Goal: Information Seeking & Learning: Learn about a topic

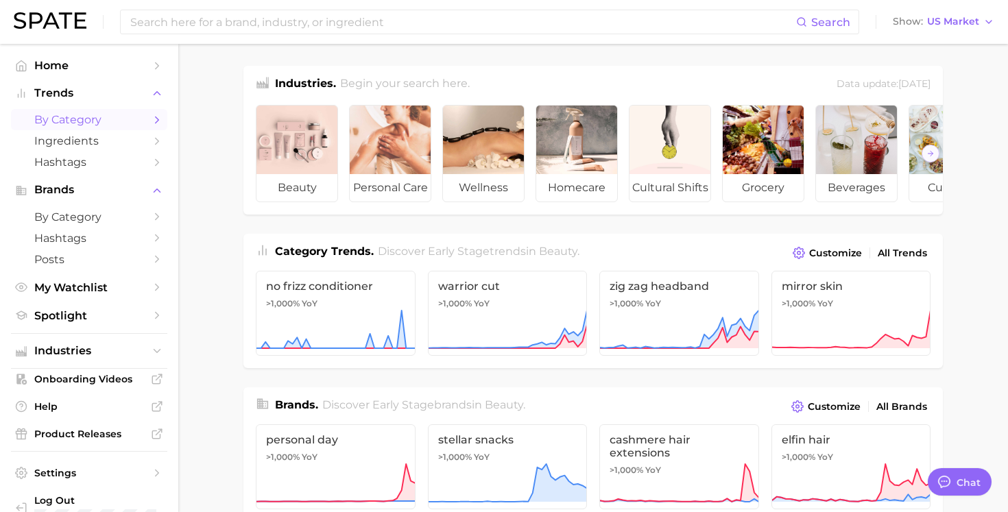
click at [152, 117] on icon "Sidebar" at bounding box center [157, 120] width 12 height 12
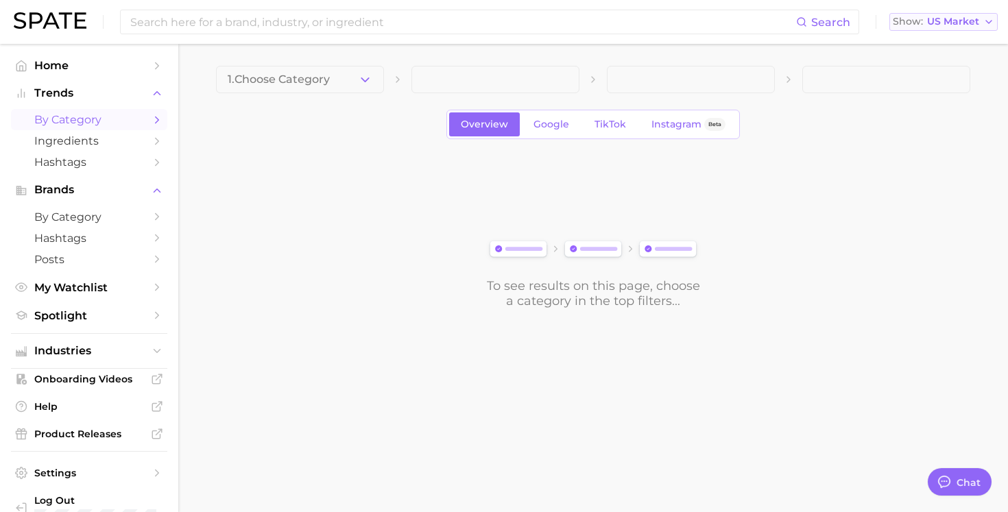
click at [991, 23] on icon "button" at bounding box center [989, 21] width 11 height 11
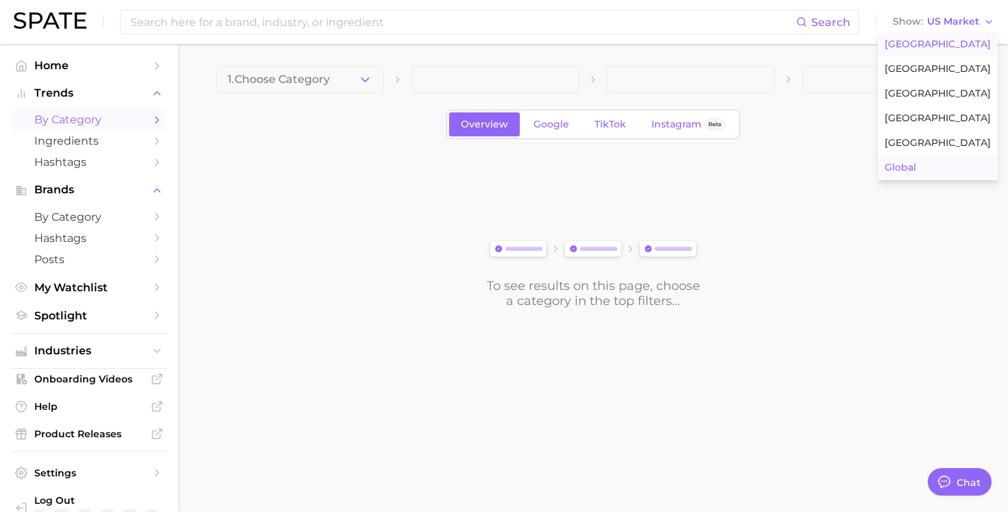
click at [932, 167] on button "Global" at bounding box center [938, 168] width 120 height 25
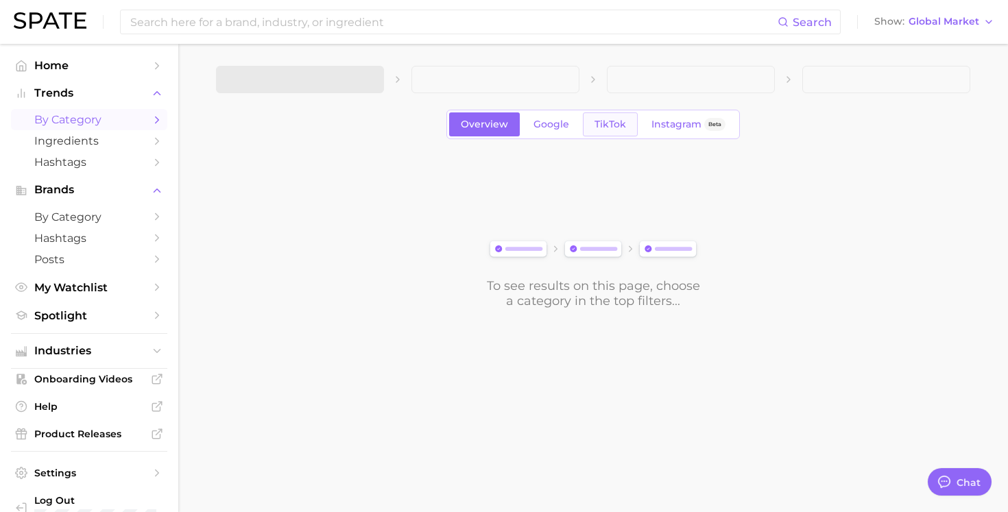
click at [605, 126] on span "TikTok" at bounding box center [611, 125] width 32 height 12
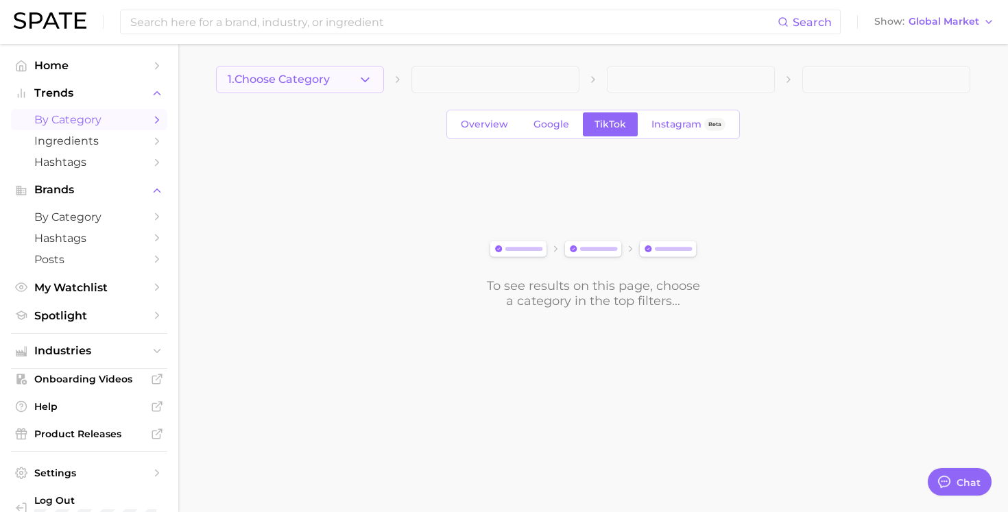
click at [368, 80] on icon "button" at bounding box center [365, 80] width 14 height 14
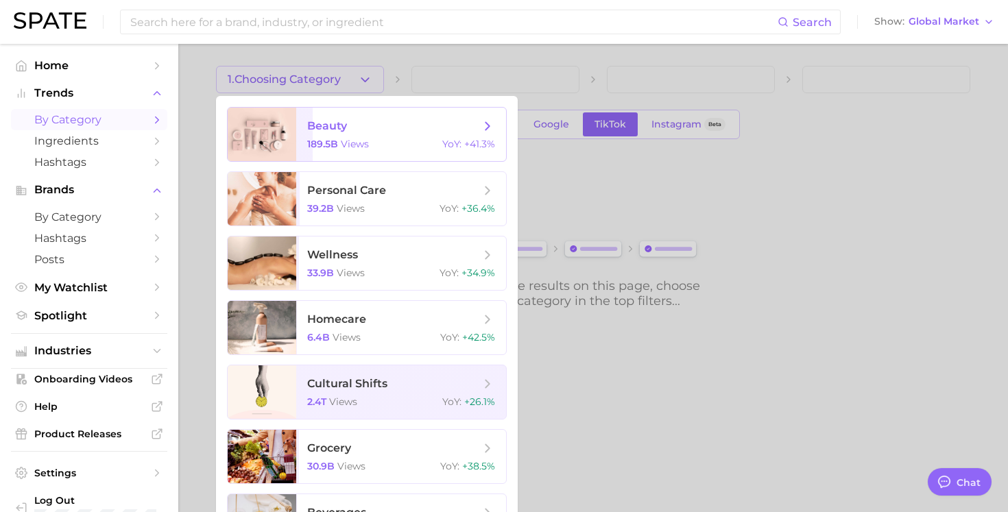
click at [376, 132] on span "beauty" at bounding box center [393, 126] width 173 height 15
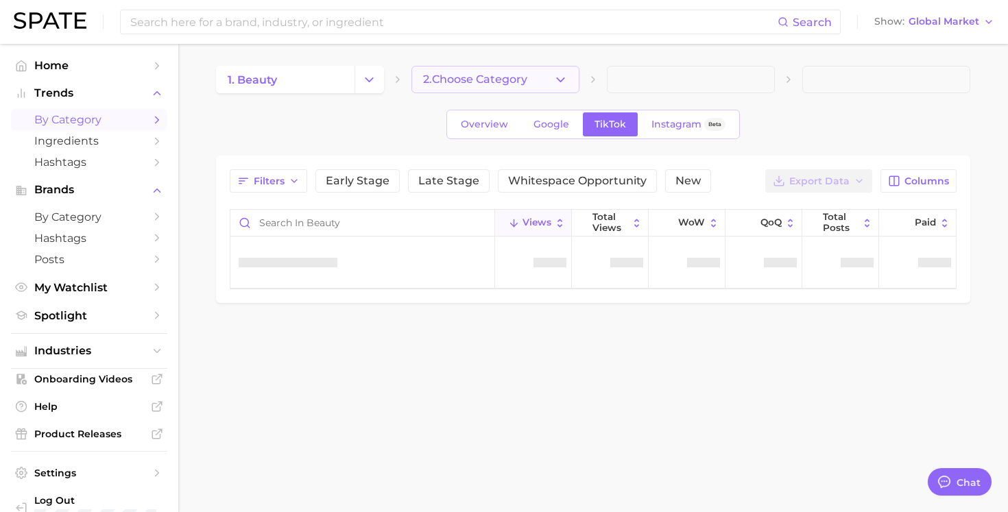
click at [524, 78] on span "2. Choose Category" at bounding box center [475, 79] width 104 height 12
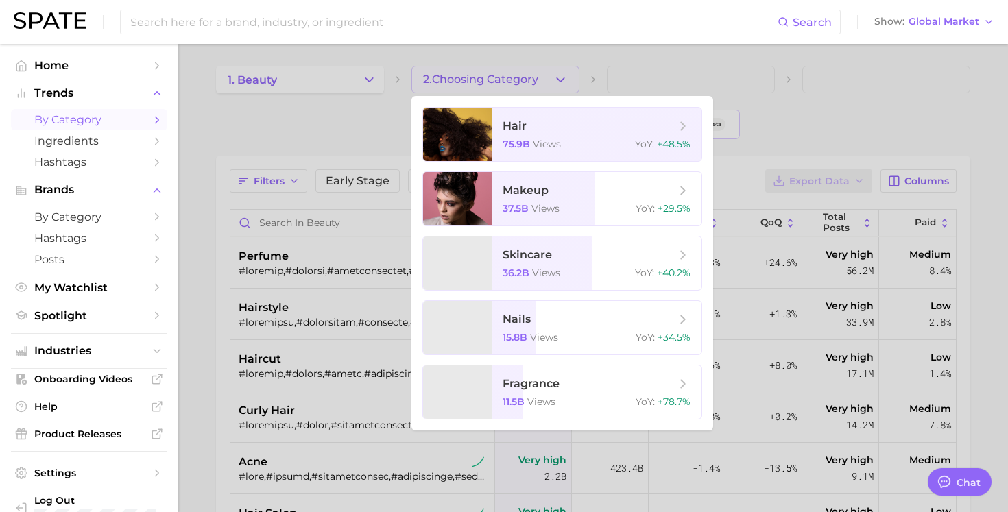
type textarea "x"
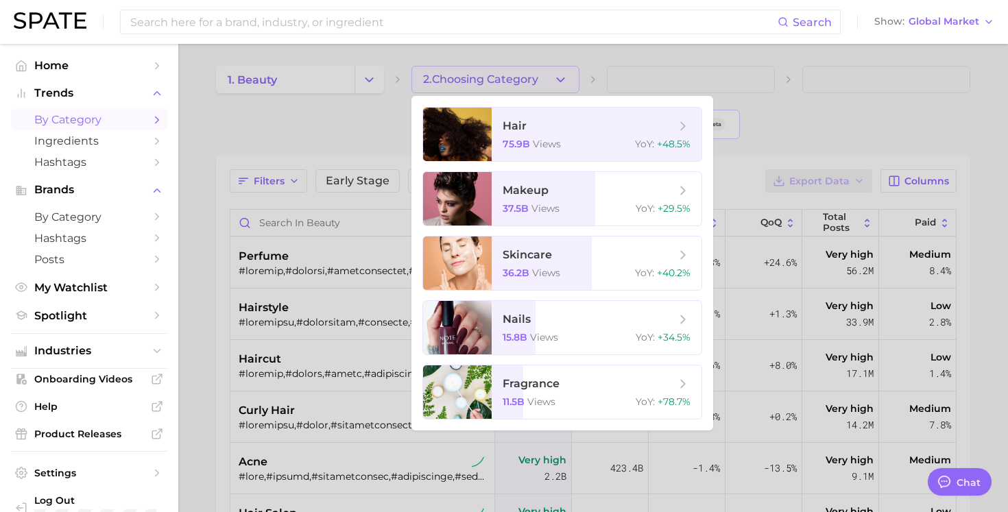
click at [594, 56] on div at bounding box center [504, 256] width 1008 height 512
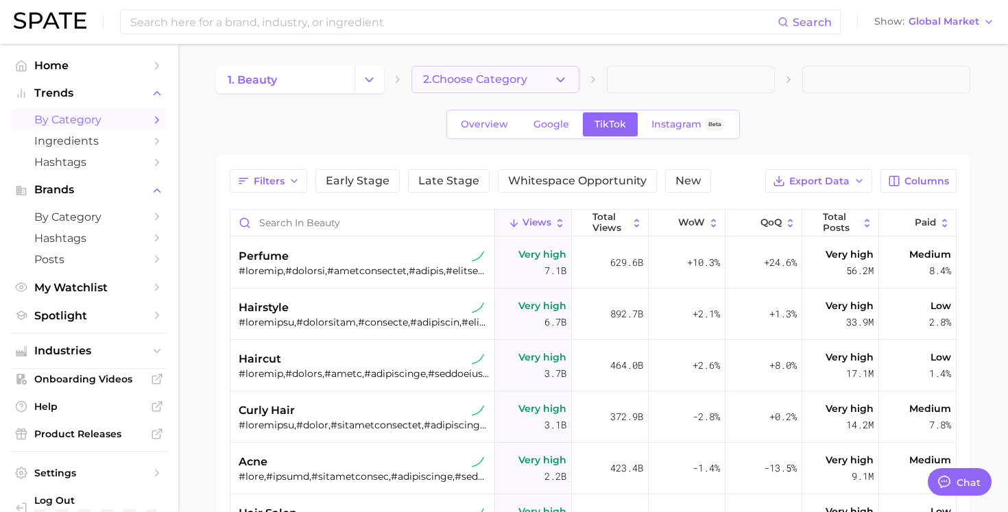
click at [547, 82] on button "2. Choose Category" at bounding box center [496, 79] width 168 height 27
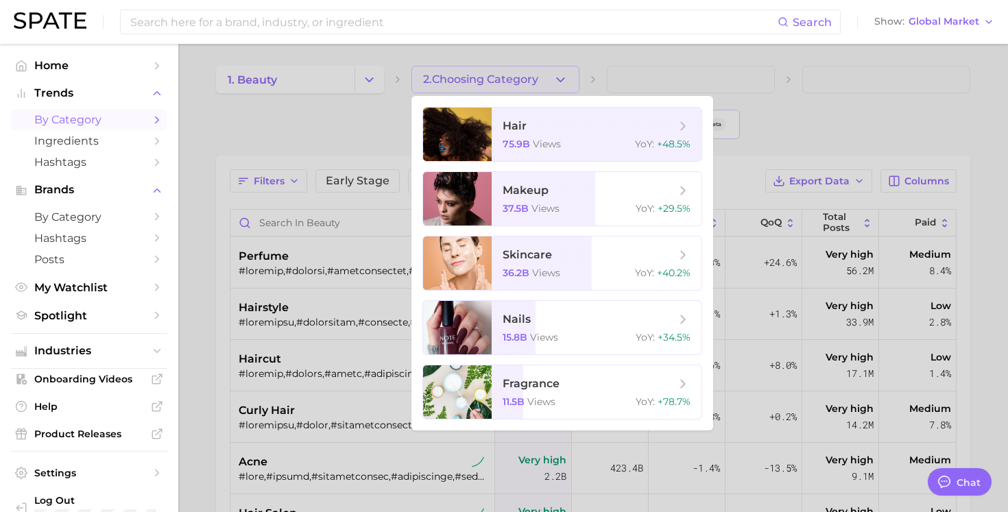
click at [477, 81] on div at bounding box center [504, 256] width 1008 height 512
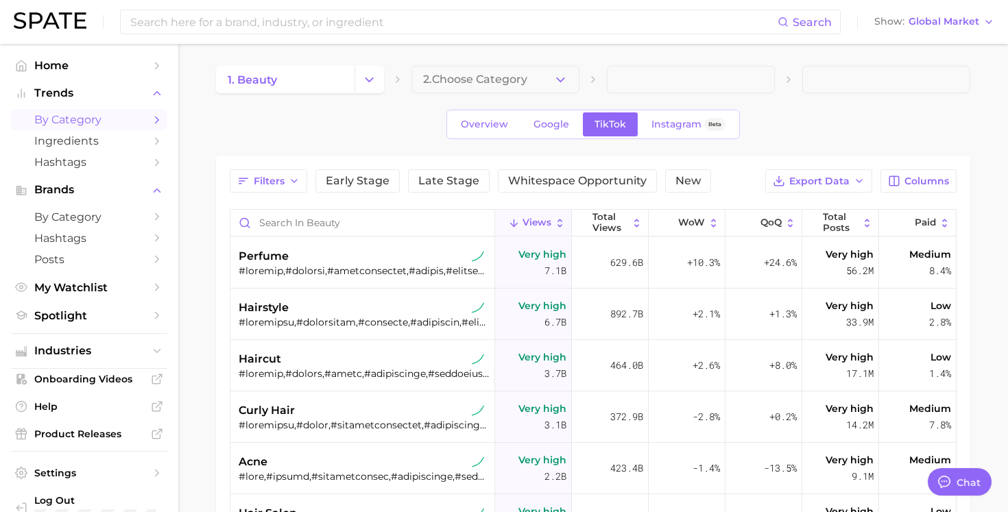
click at [477, 81] on span "2. Choose Category" at bounding box center [475, 79] width 104 height 12
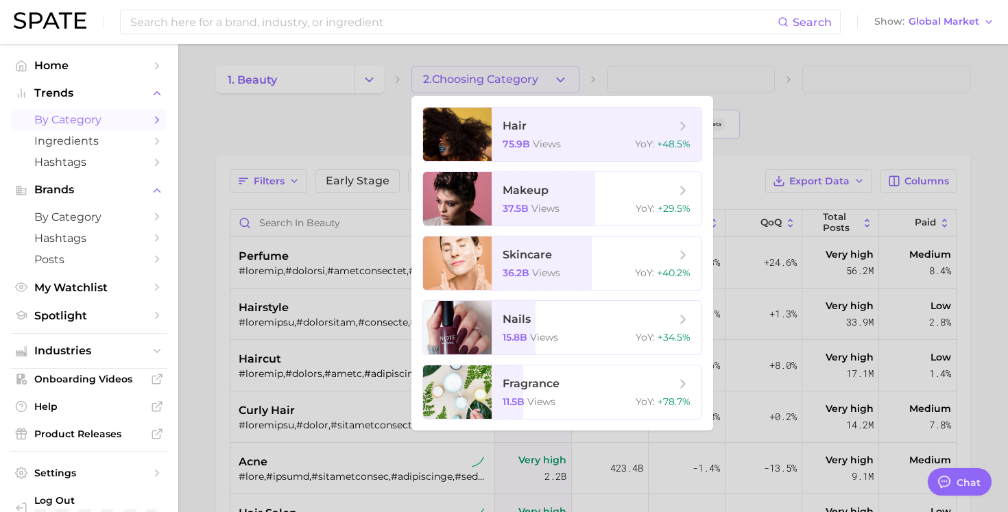
click at [477, 81] on div at bounding box center [504, 256] width 1008 height 512
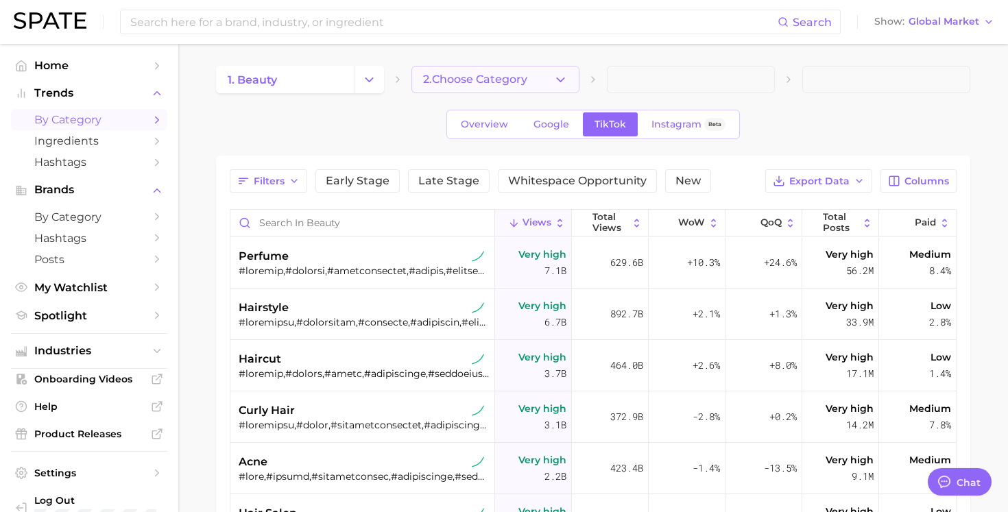
click at [477, 81] on span "2. Choose Category" at bounding box center [475, 79] width 104 height 12
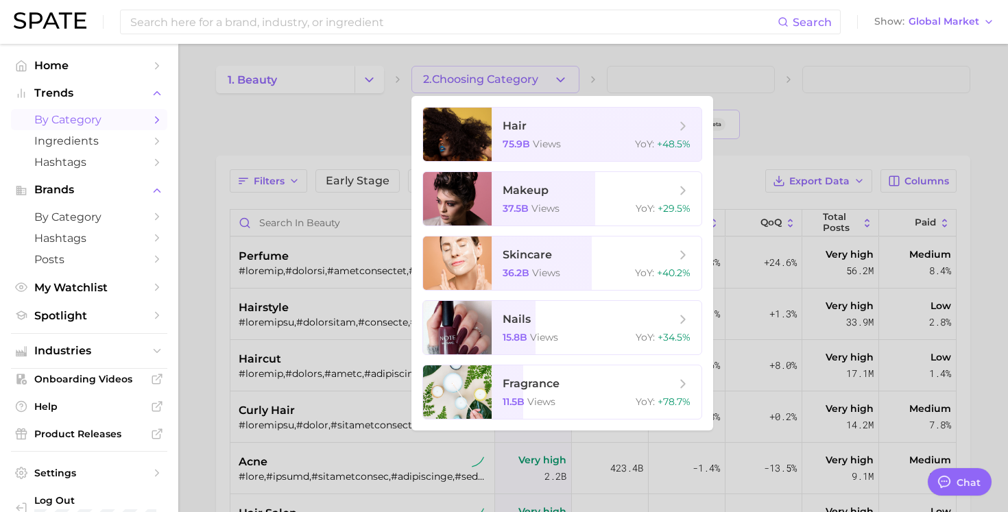
click at [369, 126] on div at bounding box center [504, 256] width 1008 height 512
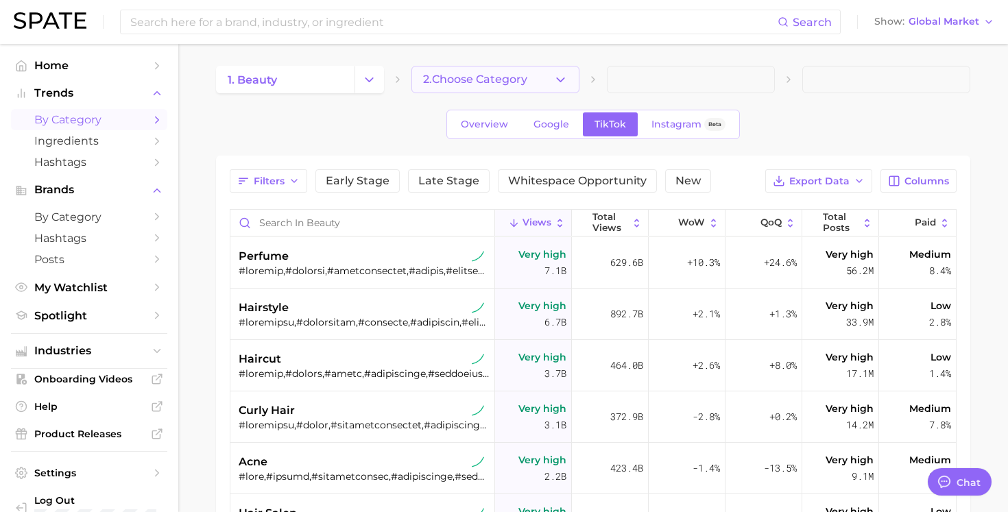
click at [501, 85] on span "2. Choose Category" at bounding box center [475, 79] width 104 height 12
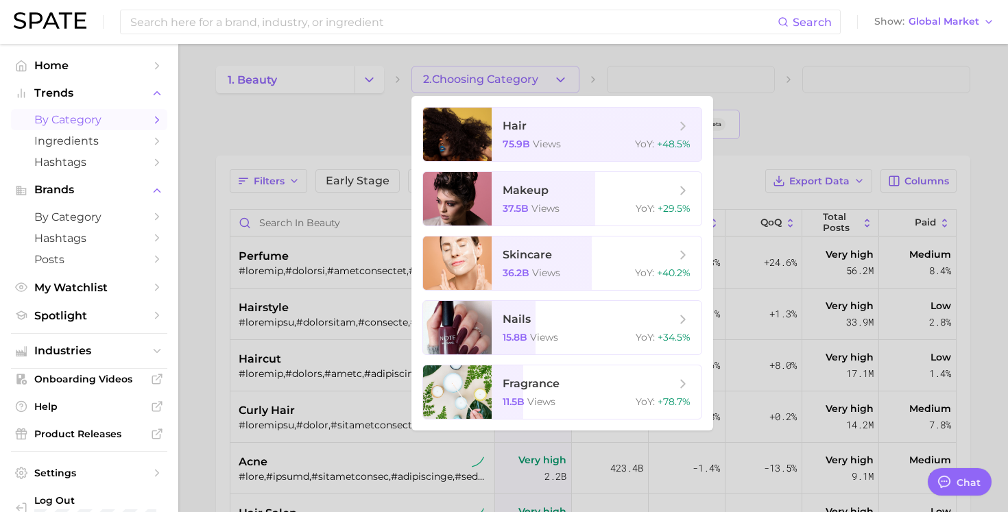
click at [501, 85] on div at bounding box center [504, 256] width 1008 height 512
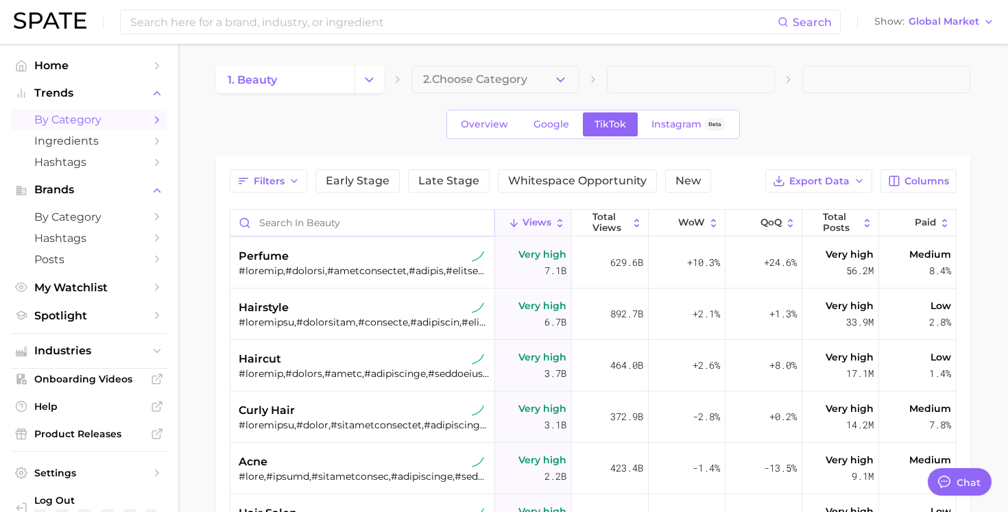
click at [389, 226] on input "Search in beauty" at bounding box center [363, 223] width 264 height 26
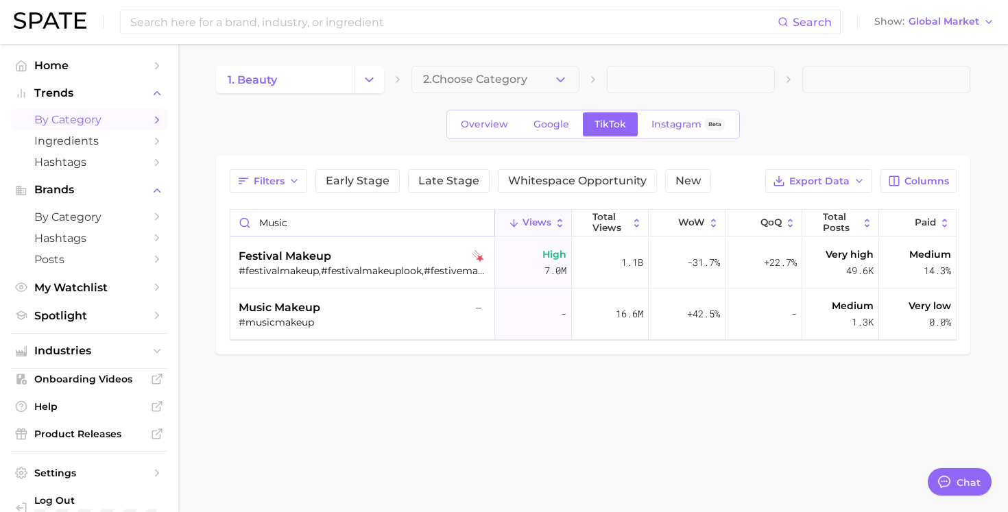
type input "music"
click at [440, 256] on div "festival makeup" at bounding box center [364, 256] width 251 height 16
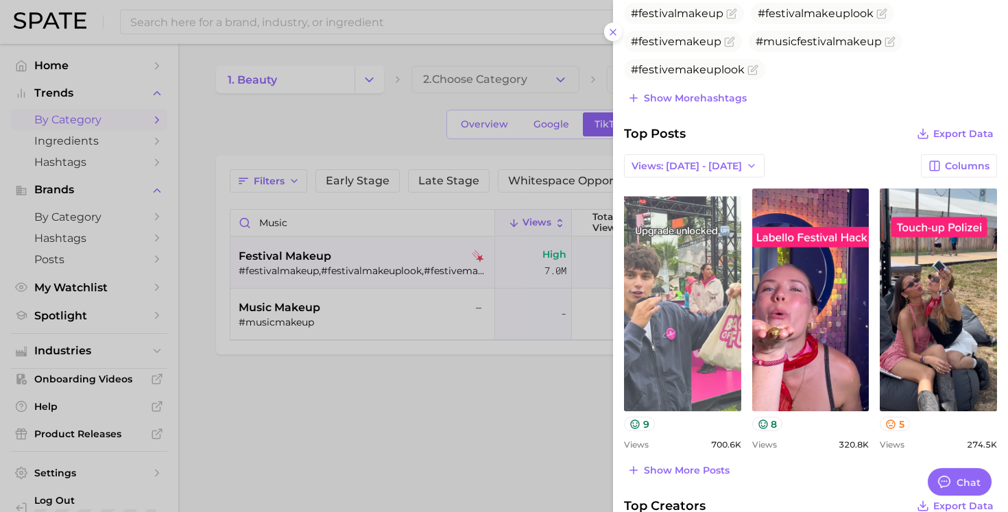
scroll to position [473, 0]
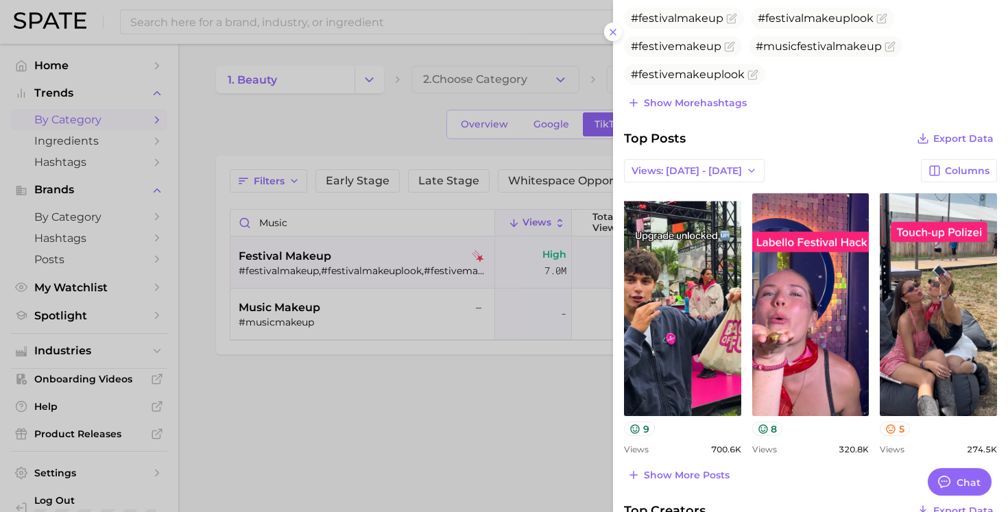
click at [523, 388] on div at bounding box center [504, 256] width 1008 height 512
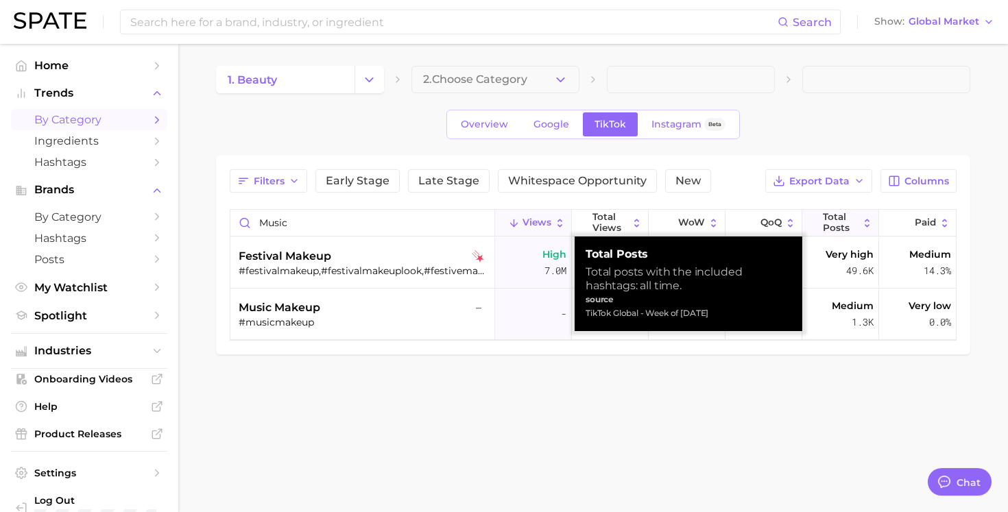
click at [855, 221] on span "Total Posts" at bounding box center [841, 222] width 36 height 21
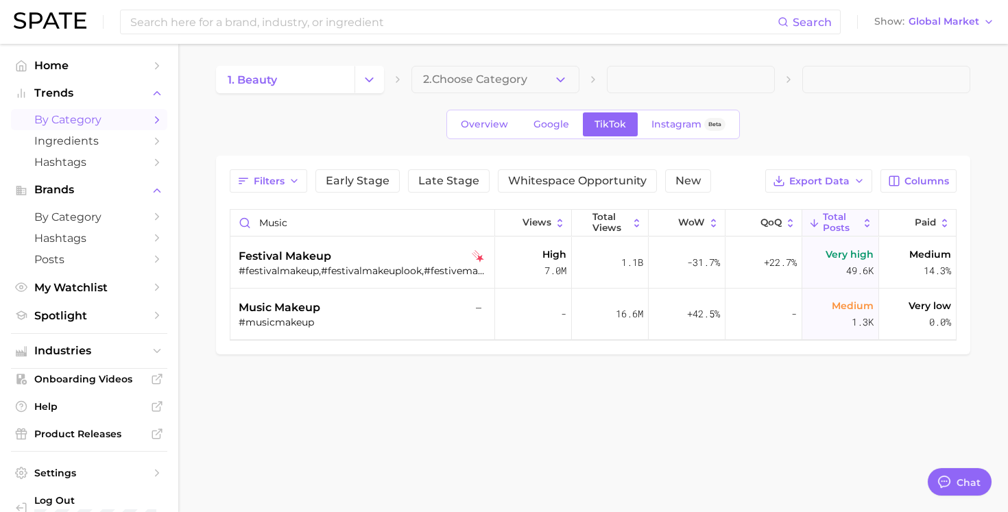
click at [749, 429] on body "Search Show Global Market Home Trends by Category Ingredients Hashtags Brands b…" at bounding box center [504, 256] width 1008 height 512
click at [495, 124] on span "Overview" at bounding box center [484, 125] width 47 height 12
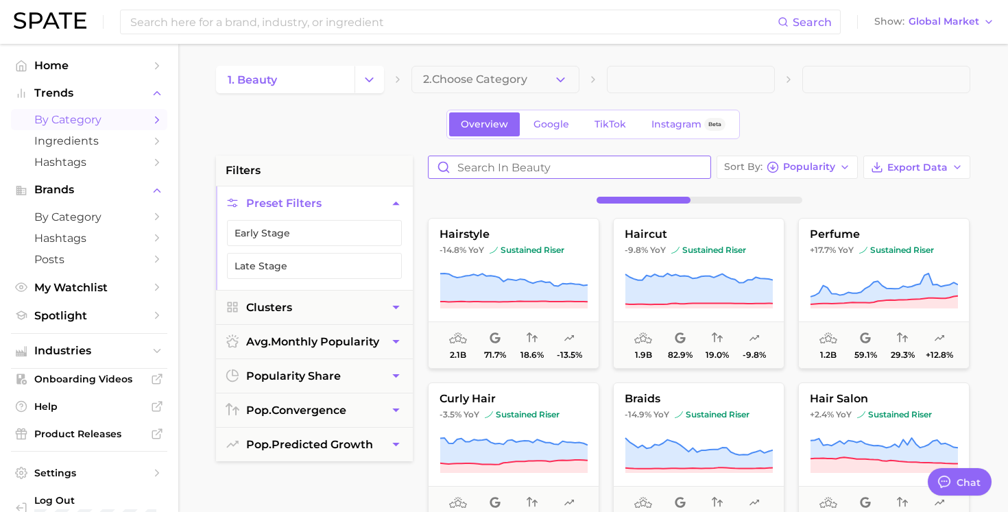
click at [533, 166] on input "Search in beauty" at bounding box center [570, 167] width 282 height 22
type input "music"
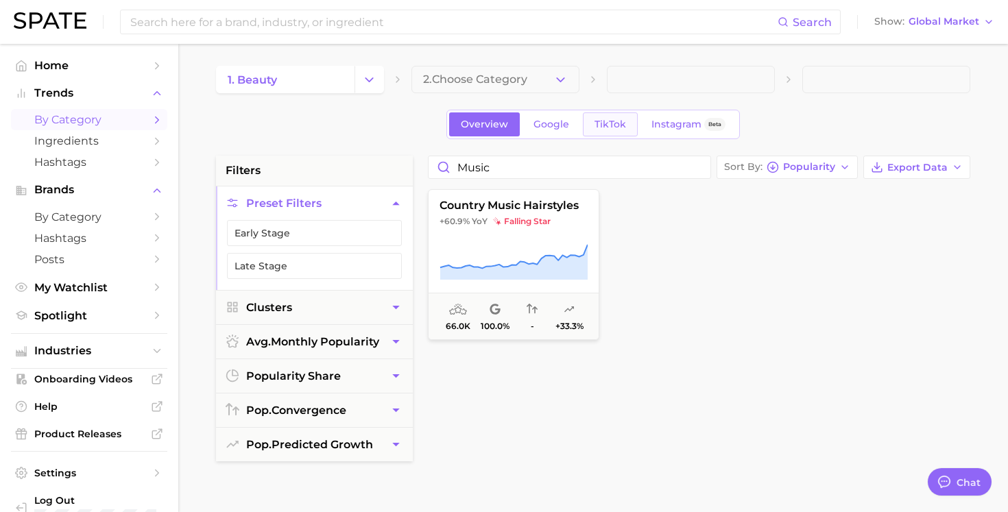
click at [613, 125] on span "TikTok" at bounding box center [611, 125] width 32 height 12
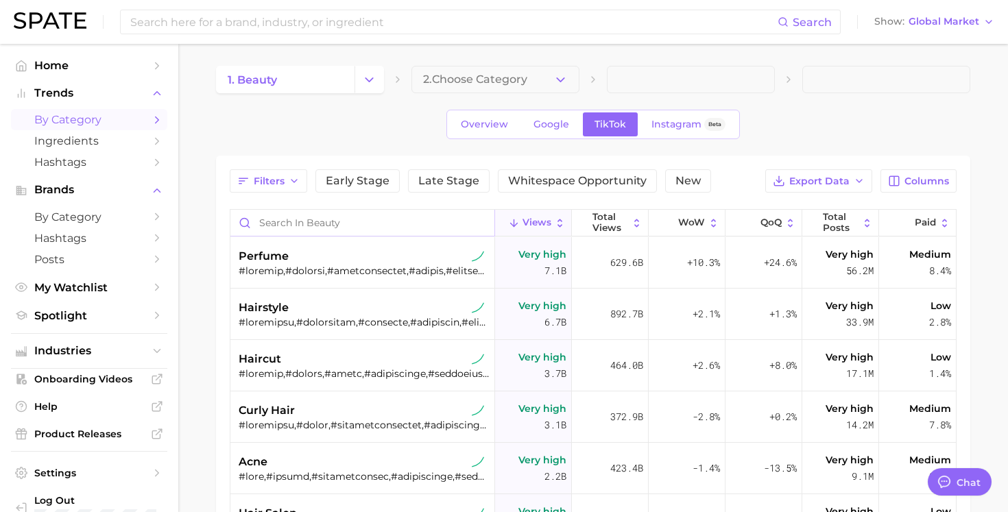
click at [425, 228] on input "Search in beauty" at bounding box center [363, 223] width 264 height 26
type input "music"
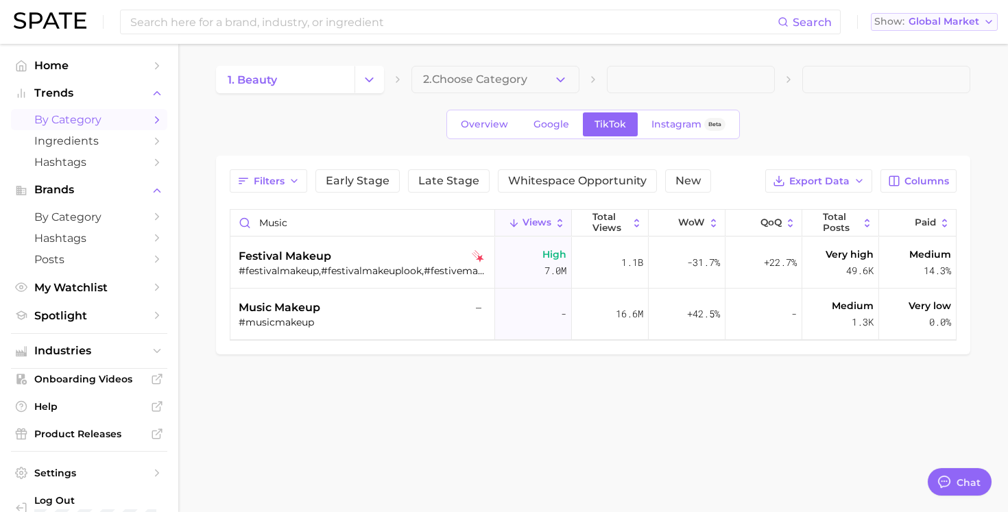
click at [952, 18] on span "Global Market" at bounding box center [944, 22] width 71 height 8
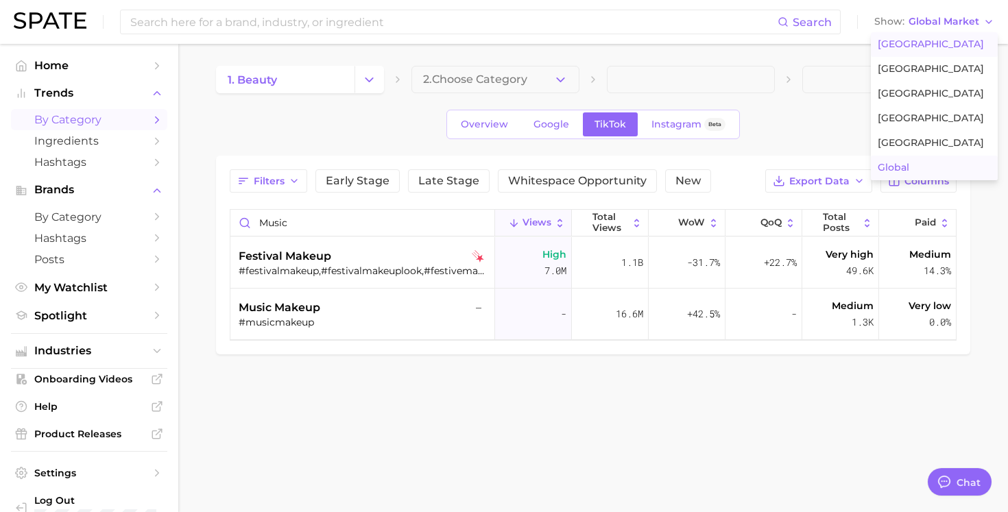
click at [930, 46] on span "[GEOGRAPHIC_DATA]" at bounding box center [931, 44] width 106 height 12
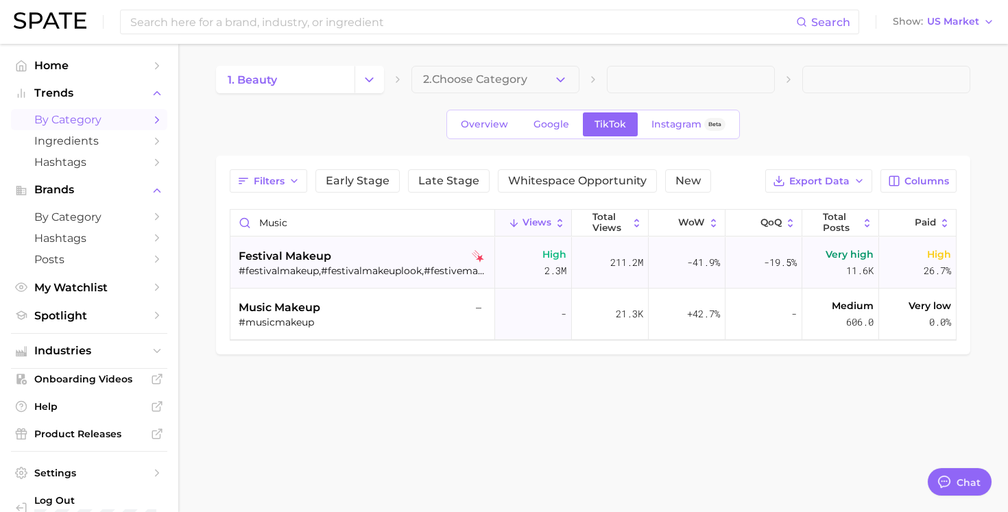
click at [366, 269] on div "#festivalmakeup,#festivalmakeuplook,#festivemakeup,#musicfestivalmakeup,#festiv…" at bounding box center [364, 271] width 251 height 12
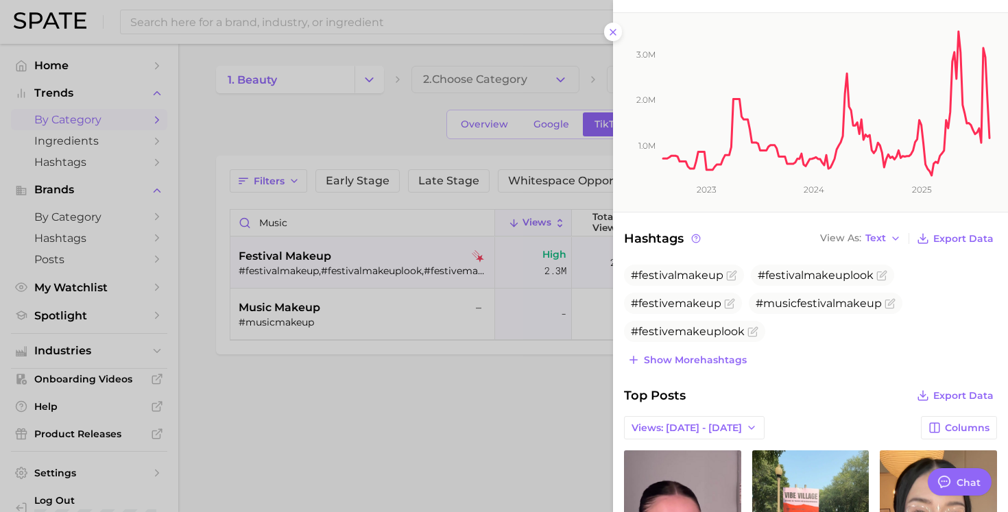
scroll to position [217, 0]
click at [646, 360] on span "Show more hashtags" at bounding box center [695, 359] width 103 height 12
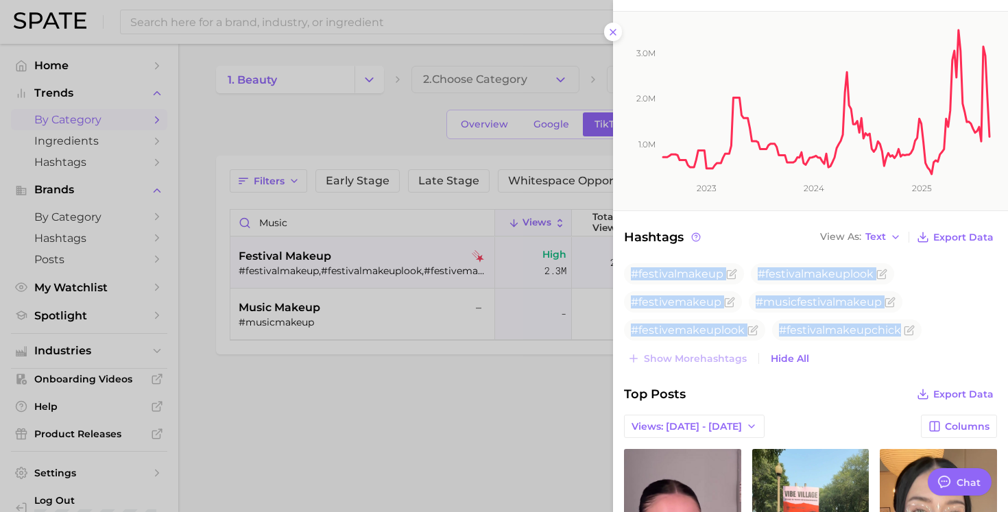
drag, startPoint x: 928, startPoint y: 335, endPoint x: 622, endPoint y: 275, distance: 312.4
click at [622, 275] on div "Hashtags View As Text Export Data #festivalmakeup #festivalmakeuplook #festivem…" at bounding box center [810, 298] width 395 height 141
copy ul "#festivalmakeup #festivalmakeuplook #festivemakeup #musicfestivalmakeup #festiv…"
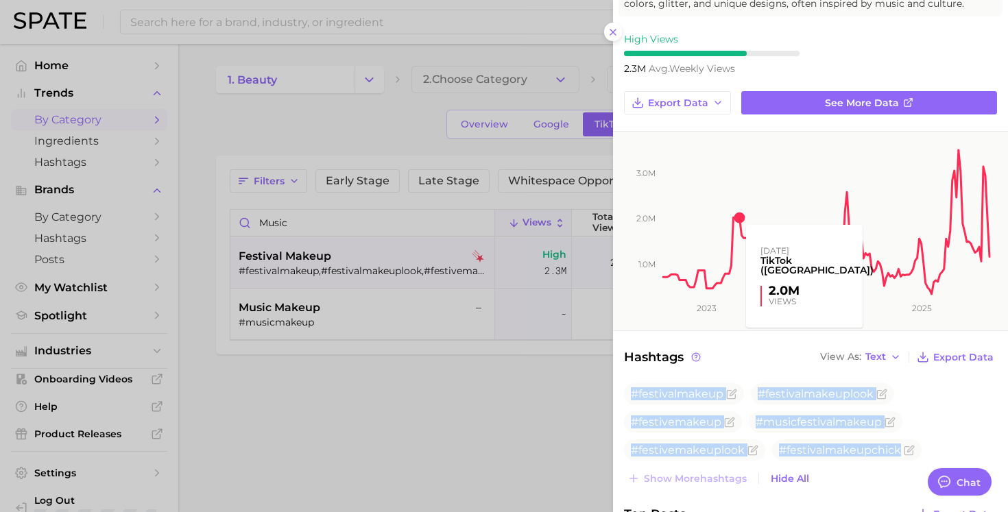
scroll to position [101, 0]
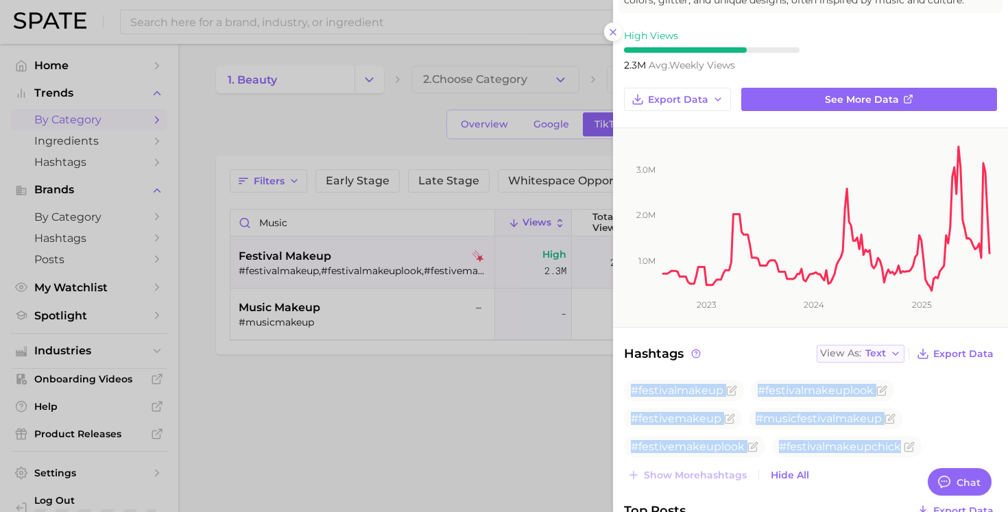
click at [888, 354] on button "View As Text" at bounding box center [861, 354] width 88 height 18
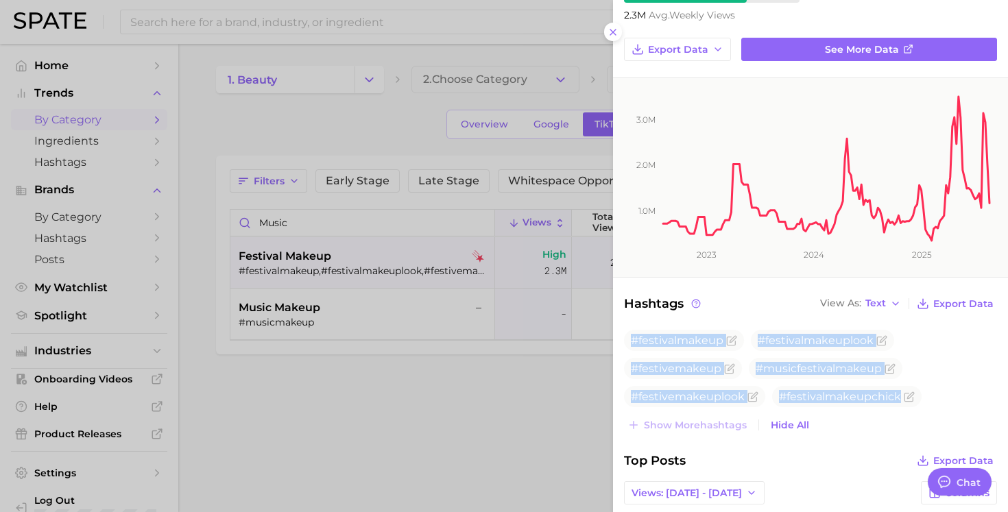
scroll to position [0, 0]
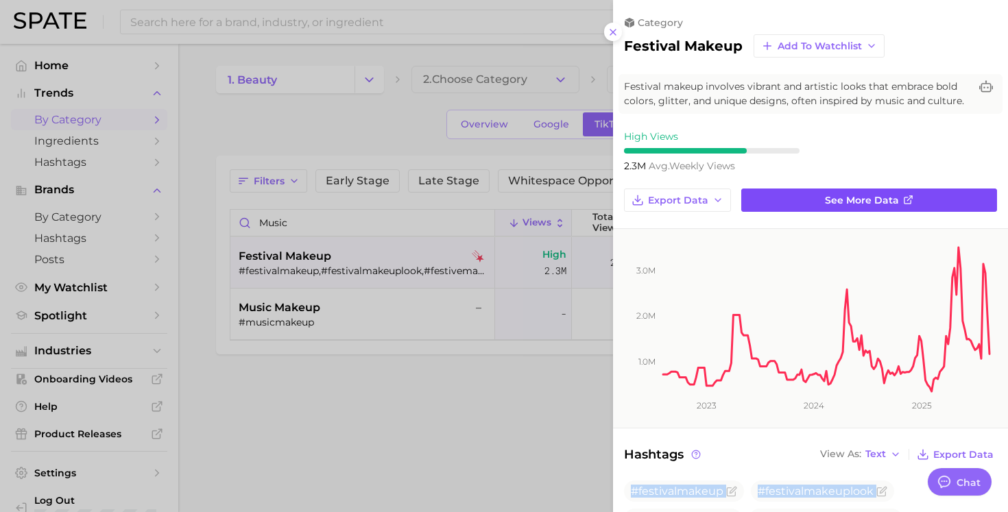
click at [853, 205] on link "See more data" at bounding box center [870, 200] width 256 height 23
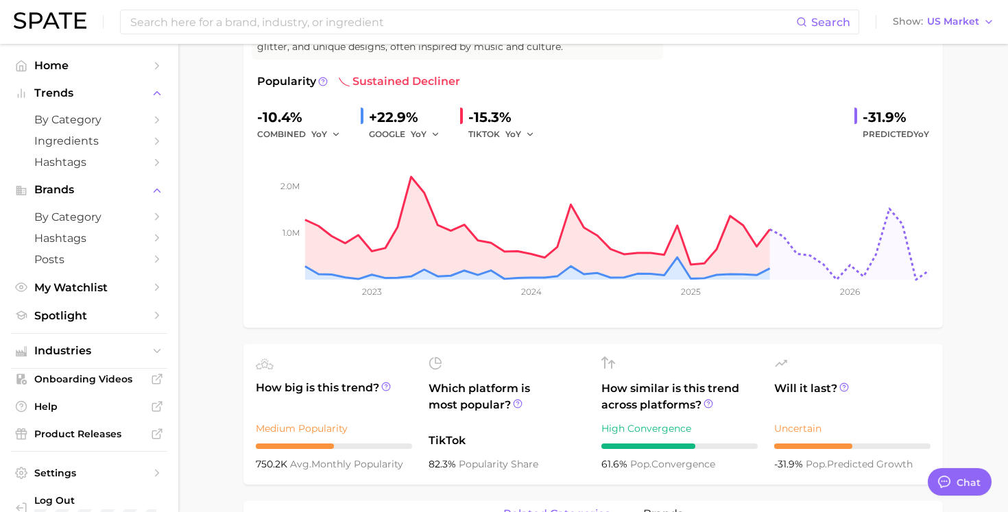
scroll to position [194, 0]
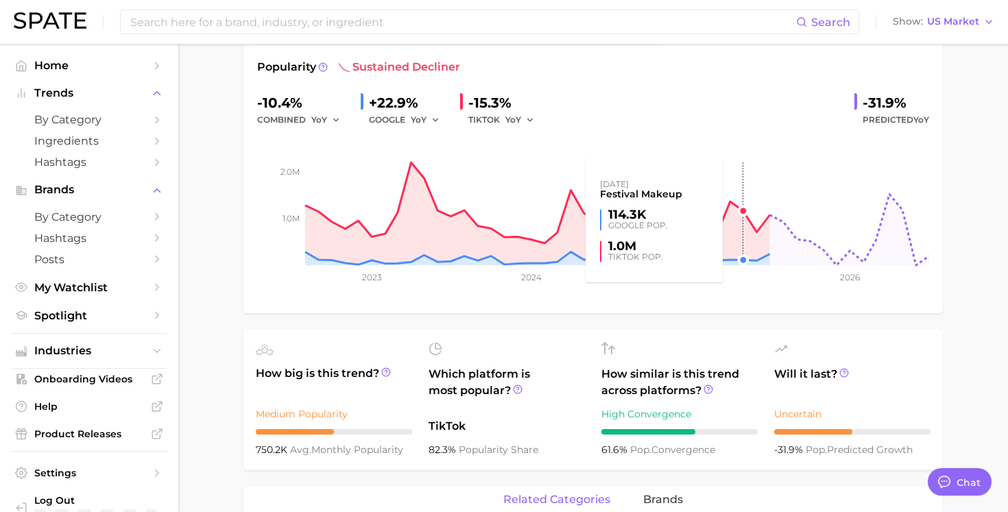
click at [742, 248] on rect at bounding box center [593, 196] width 672 height 137
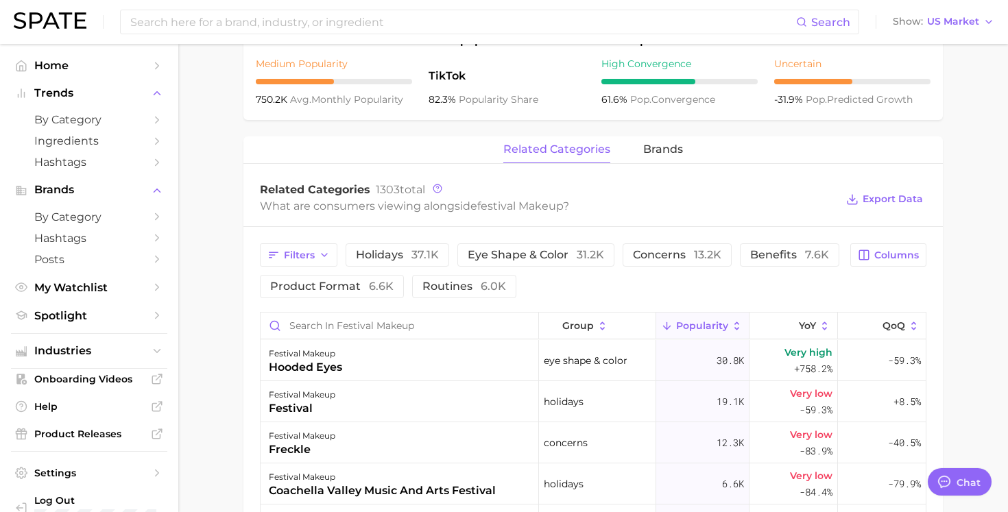
scroll to position [551, 0]
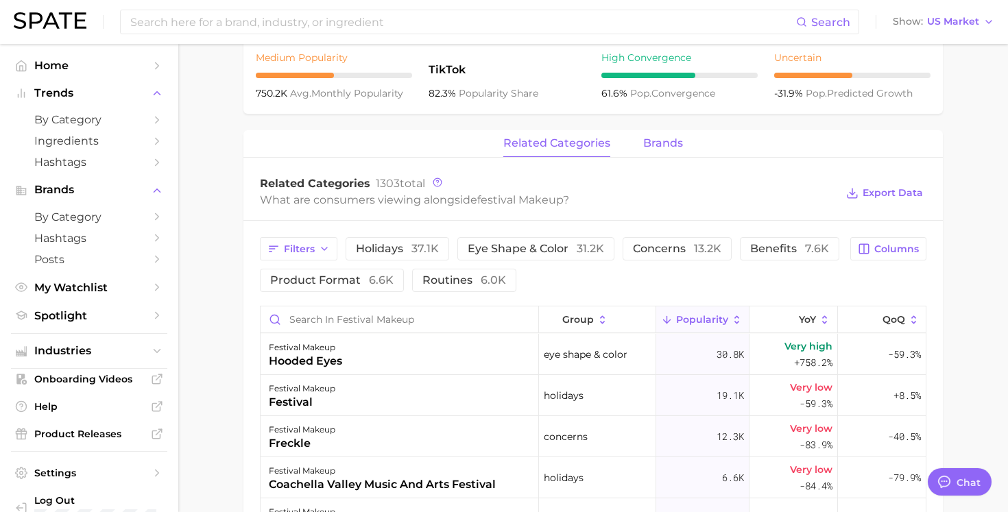
click at [661, 137] on span "brands" at bounding box center [664, 143] width 40 height 12
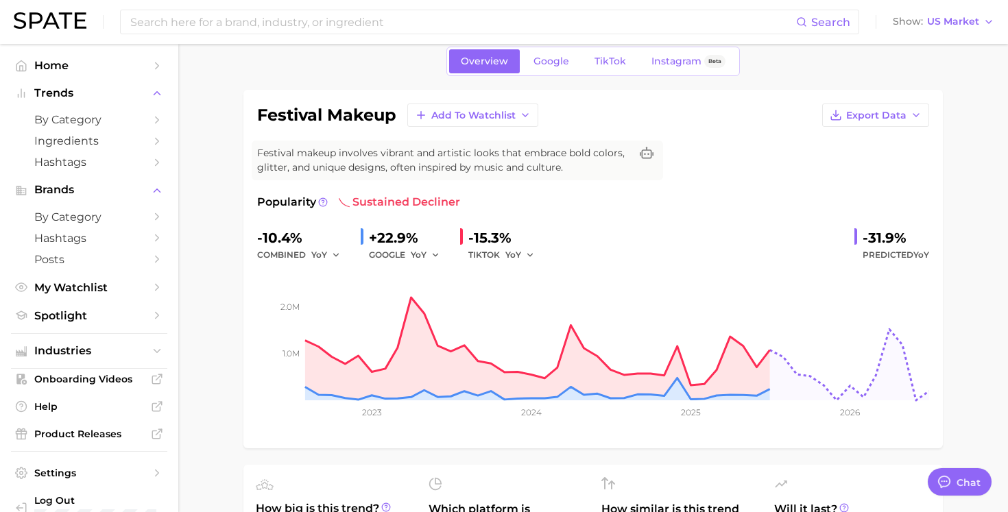
scroll to position [0, 0]
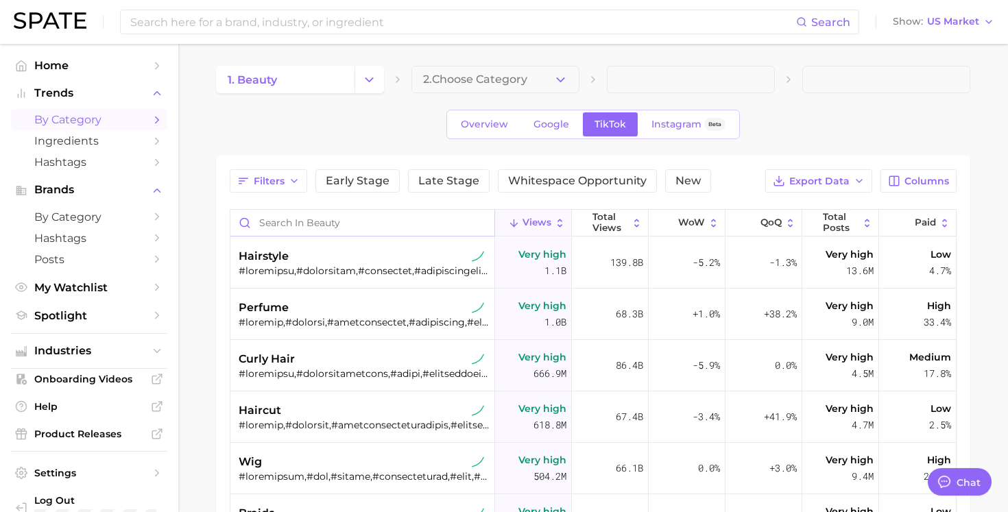
click at [363, 229] on input "Search in beauty" at bounding box center [363, 223] width 264 height 26
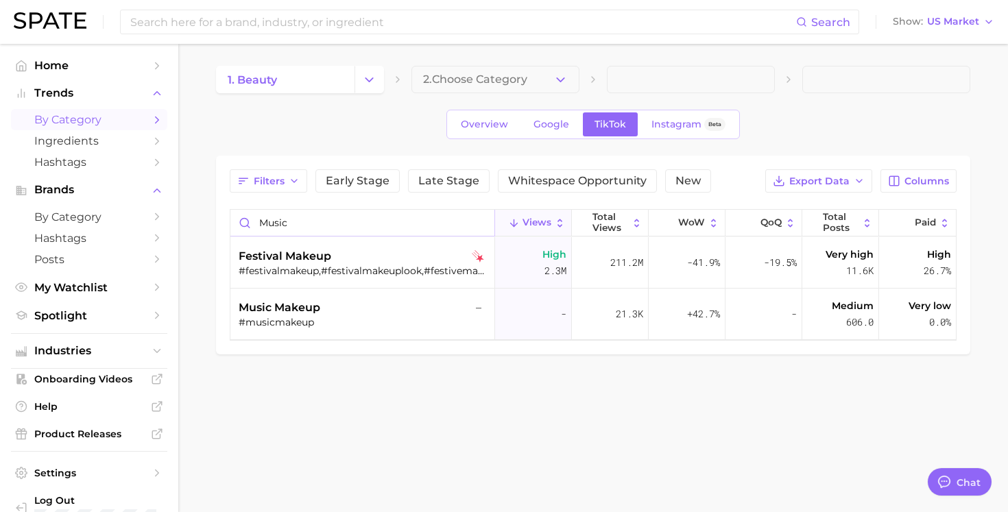
type input "music"
click at [939, 178] on span "Columns" at bounding box center [927, 182] width 45 height 12
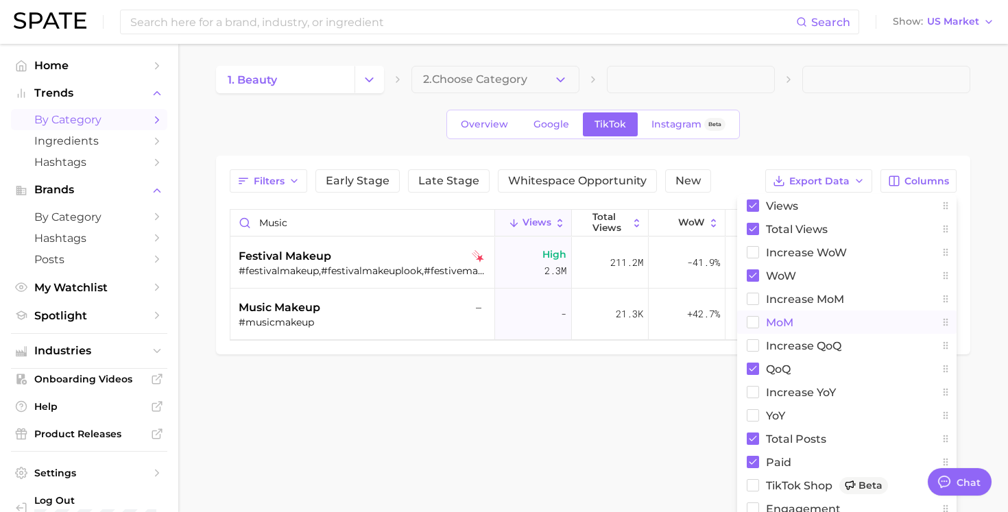
click at [757, 323] on rect at bounding box center [754, 323] width 12 height 12
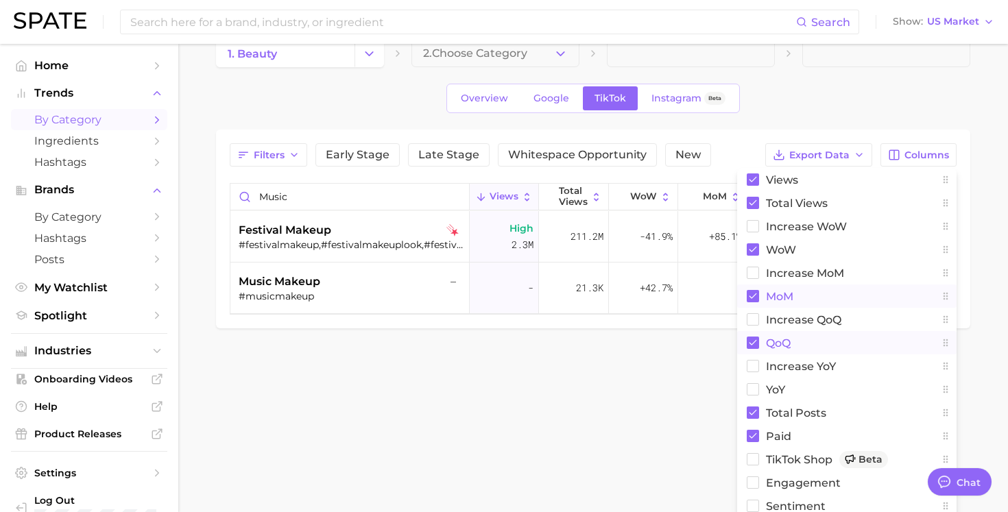
scroll to position [32, 0]
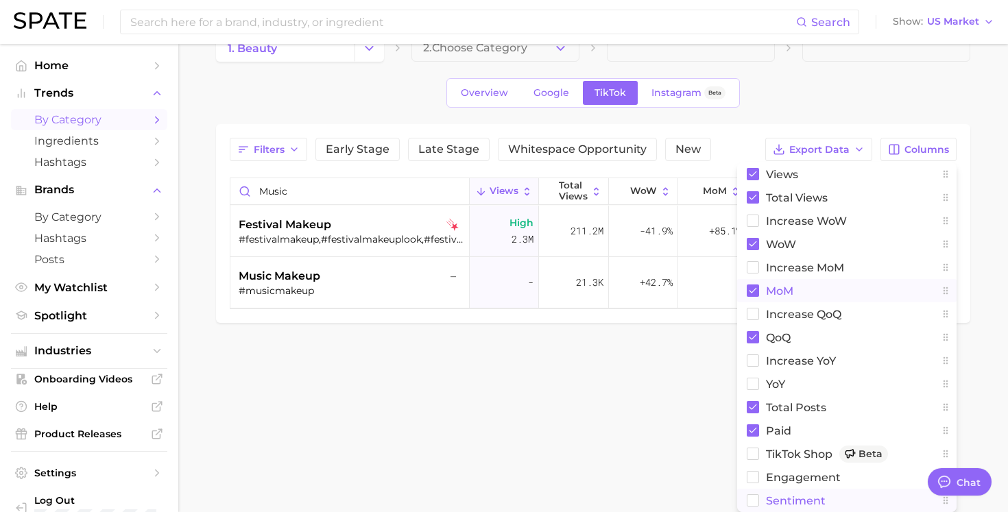
click at [756, 502] on rect at bounding box center [754, 501] width 12 height 12
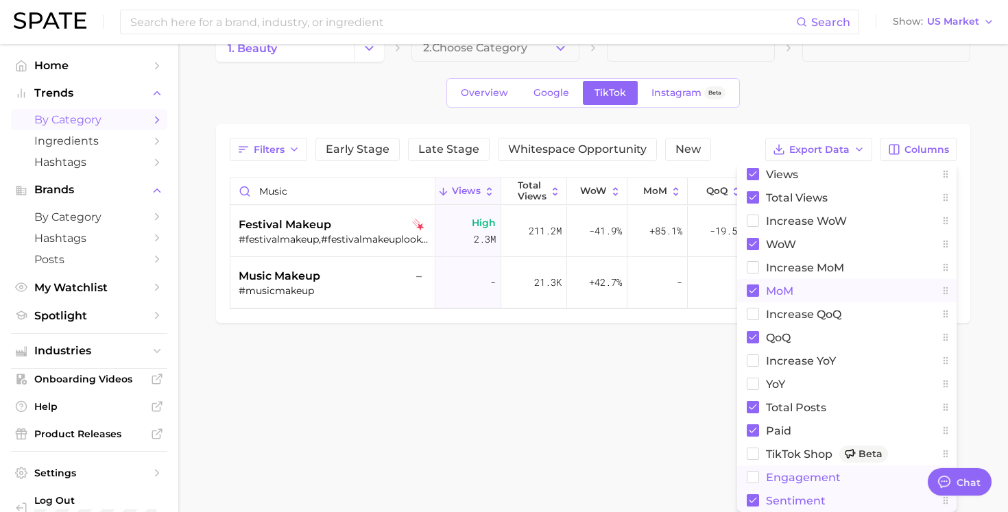
click at [753, 479] on rect at bounding box center [754, 478] width 12 height 12
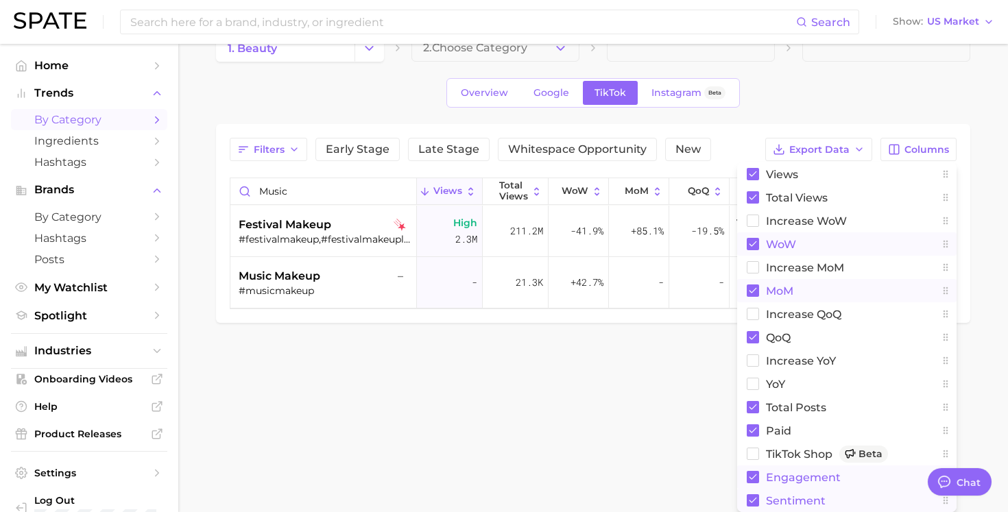
click at [751, 246] on rect at bounding box center [753, 244] width 12 height 12
click at [673, 366] on main "1. beauty 2. Choose Category Overview Google TikTok Instagram Beta Filters Earl…" at bounding box center [593, 201] width 830 height 379
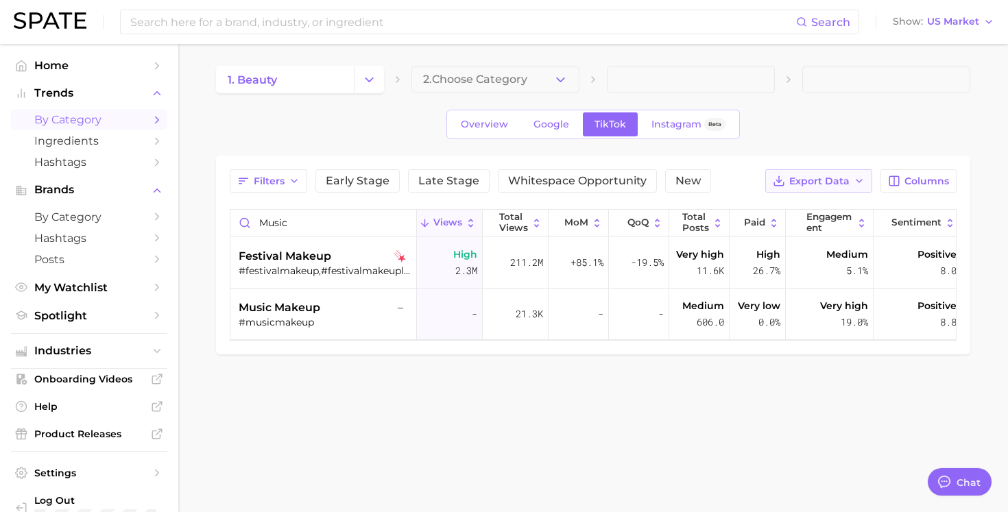
click at [820, 178] on span "Export Data" at bounding box center [820, 182] width 60 height 12
click at [817, 204] on span "Table Data CSV" at bounding box center [782, 207] width 75 height 12
click at [909, 184] on span "Columns" at bounding box center [927, 182] width 45 height 12
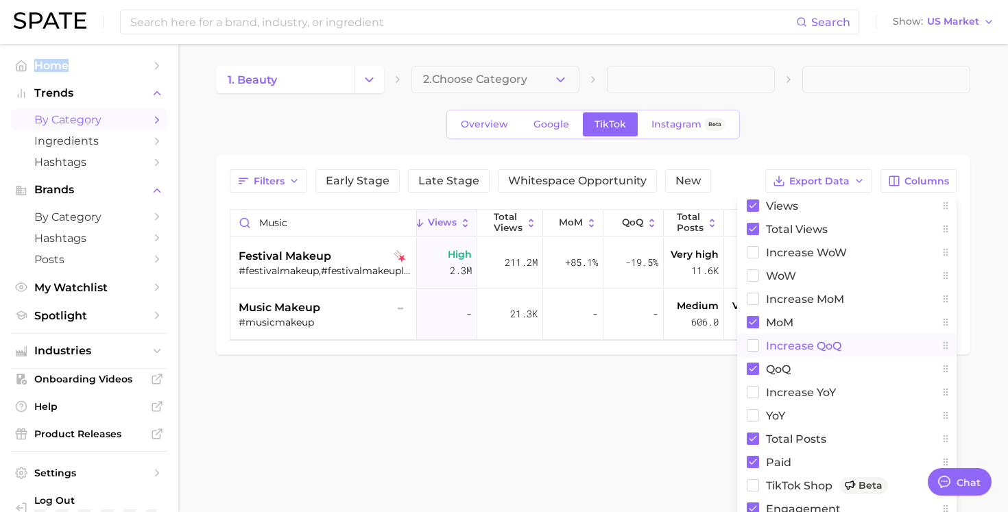
scroll to position [32, 0]
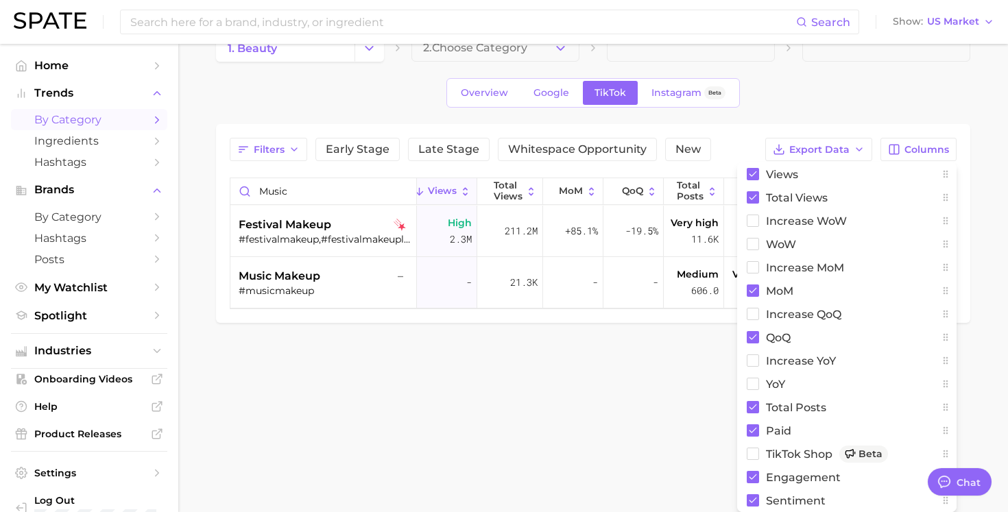
click at [657, 446] on body "Search Show US Market Home Trends by Category Ingredients Hashtags Brands by Ca…" at bounding box center [504, 224] width 1008 height 512
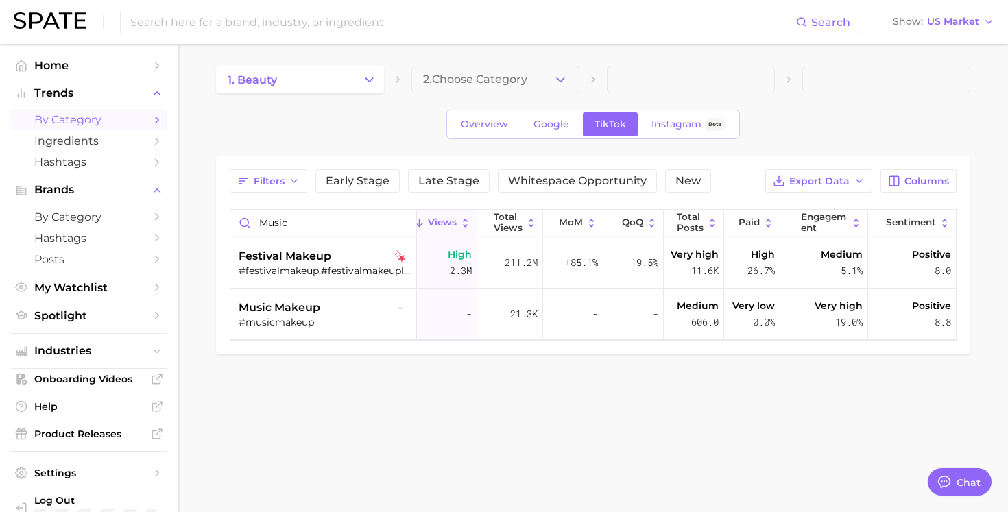
scroll to position [0, 0]
click at [849, 181] on span "Export Data" at bounding box center [820, 182] width 60 height 12
click at [603, 463] on body "Search Show US Market Home Trends by Category Ingredients Hashtags Brands by Ca…" at bounding box center [504, 256] width 1008 height 512
click at [572, 222] on span "MoM" at bounding box center [571, 222] width 24 height 11
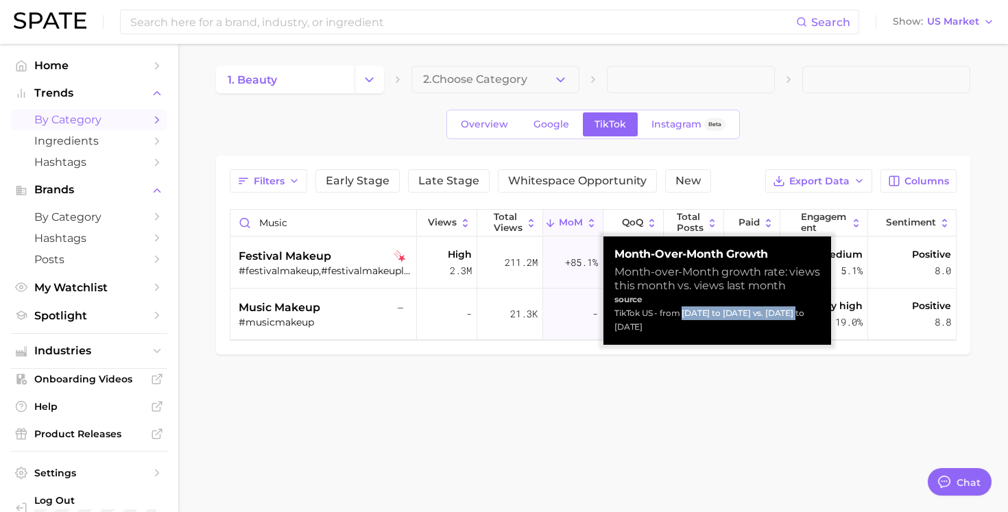
drag, startPoint x: 685, startPoint y: 313, endPoint x: 790, endPoint y: 314, distance: 105.7
click at [790, 314] on div "TikTok US - from [DATE] to [DATE] vs. [DATE] to [DATE]" at bounding box center [718, 320] width 206 height 27
copy div "[DATE] to [DATE]"
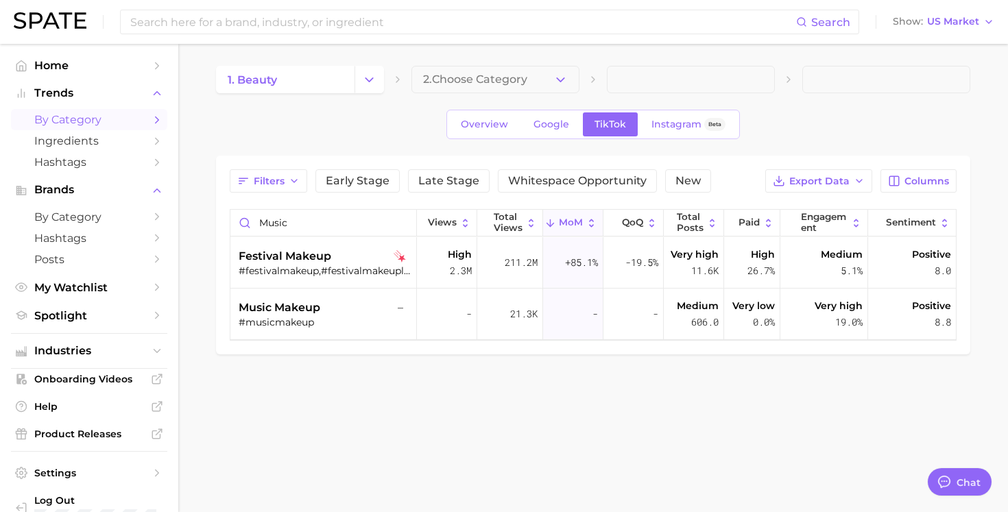
click at [652, 421] on main "1. beauty 2. Choose Category Overview Google TikTok Instagram Beta Filters Earl…" at bounding box center [593, 233] width 830 height 379
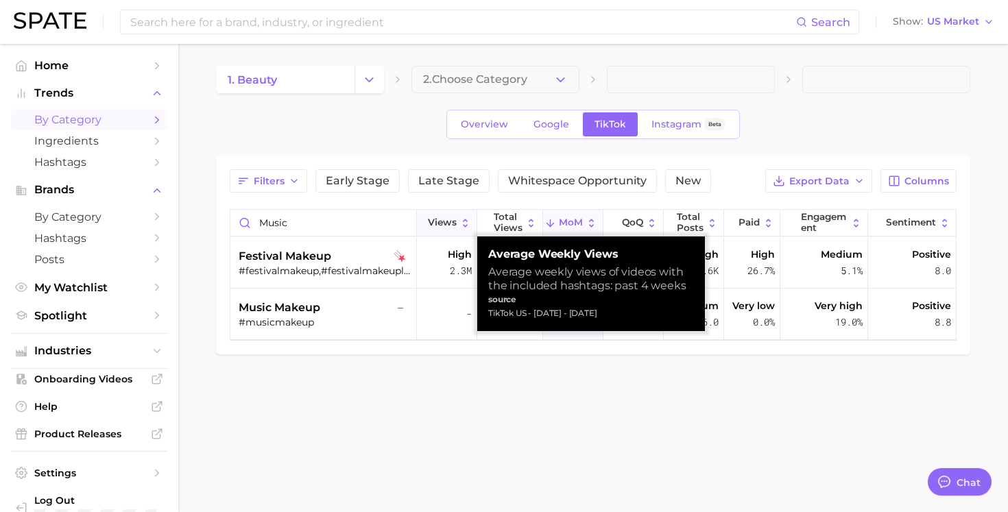
click at [451, 223] on span "Views" at bounding box center [442, 222] width 29 height 11
drag, startPoint x: 490, startPoint y: 313, endPoint x: 642, endPoint y: 310, distance: 152.3
click at [642, 310] on div "TikTok US - [DATE] - [DATE]" at bounding box center [591, 314] width 206 height 14
click at [532, 312] on div "TikTok US - [DATE] - [DATE]" at bounding box center [591, 314] width 206 height 14
click at [517, 312] on div "TikTok US - [DATE] - [DATE]" at bounding box center [591, 314] width 206 height 14
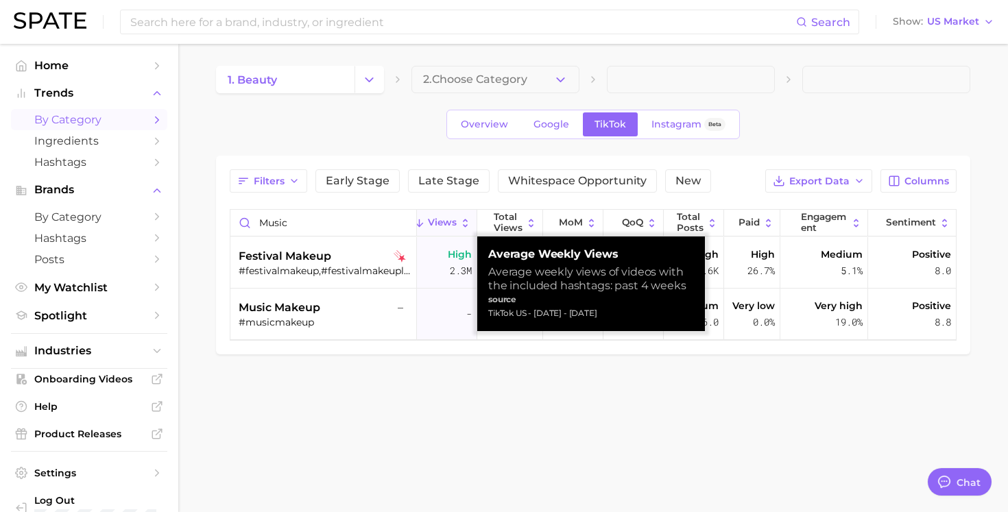
click at [519, 312] on div "TikTok US - [DATE] - [DATE]" at bounding box center [591, 314] width 206 height 14
drag, startPoint x: 535, startPoint y: 312, endPoint x: 642, endPoint y: 312, distance: 107.0
click at [642, 312] on div "TikTok US - [DATE] - [DATE]" at bounding box center [591, 314] width 206 height 14
copy div "[DATE] - [DATE]"
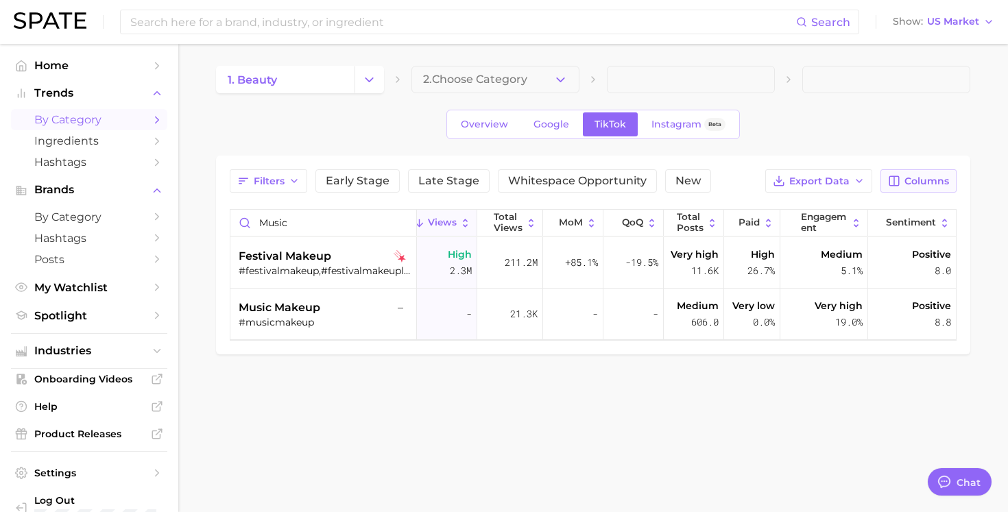
click at [922, 178] on span "Columns" at bounding box center [927, 182] width 45 height 12
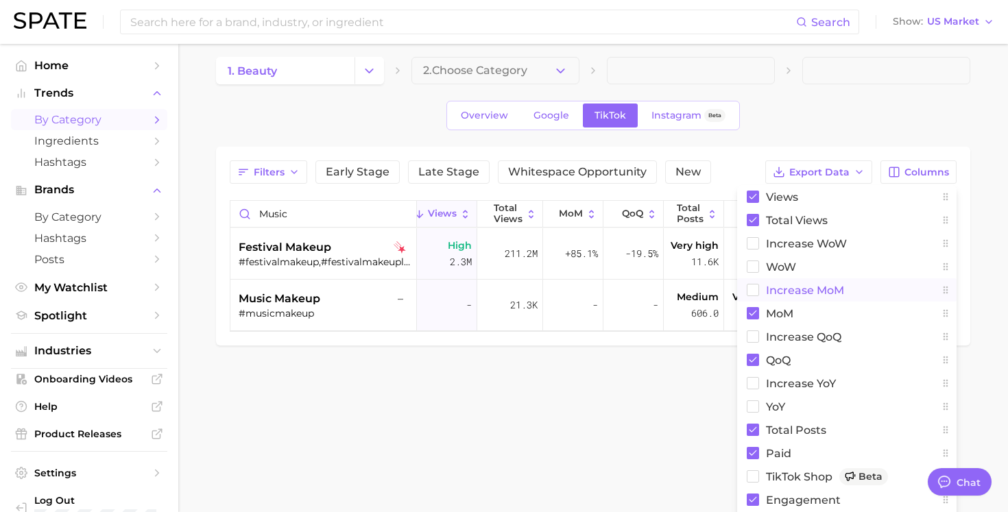
scroll to position [32, 0]
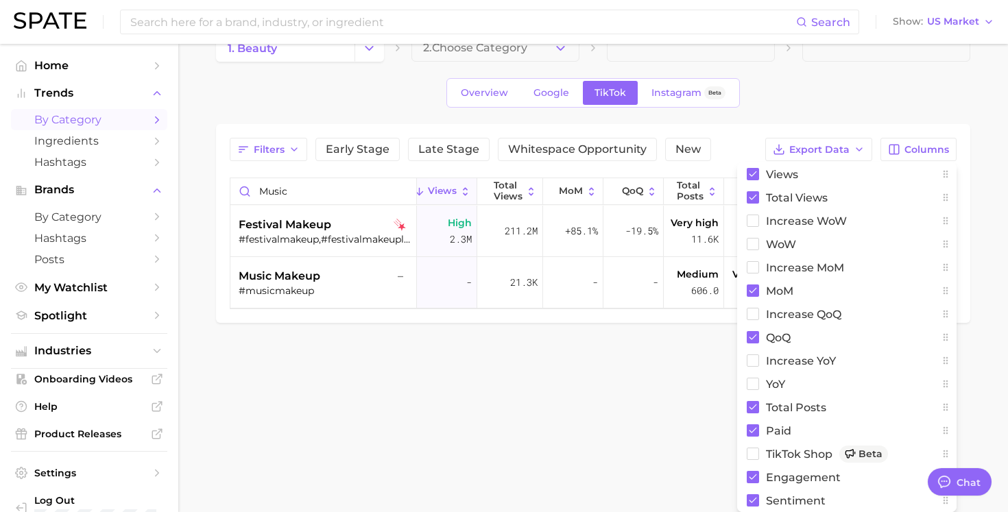
click at [659, 423] on body "Search Show US Market Home Trends by Category Ingredients Hashtags Brands by Ca…" at bounding box center [504, 224] width 1008 height 512
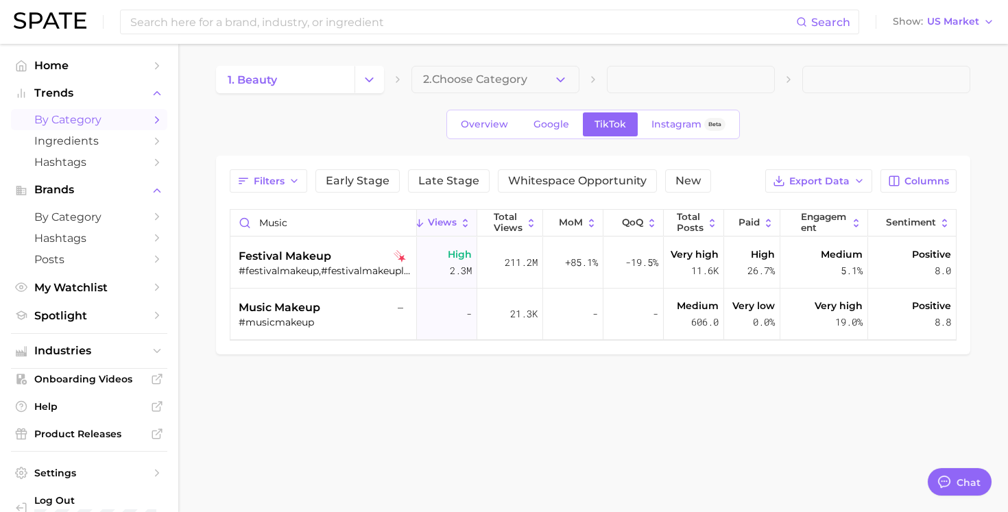
scroll to position [0, 0]
click at [447, 222] on span "Views" at bounding box center [442, 222] width 29 height 11
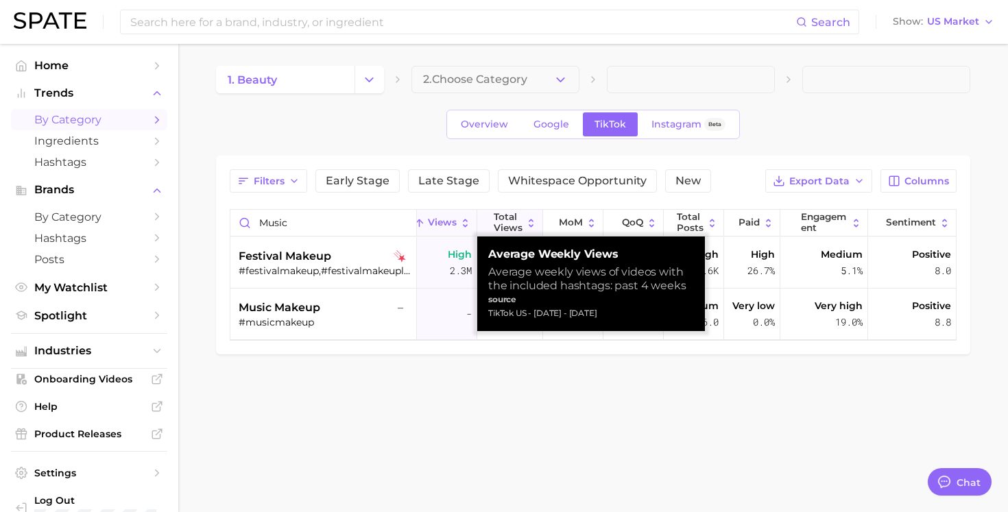
click at [505, 224] on span "Total Views" at bounding box center [508, 222] width 29 height 21
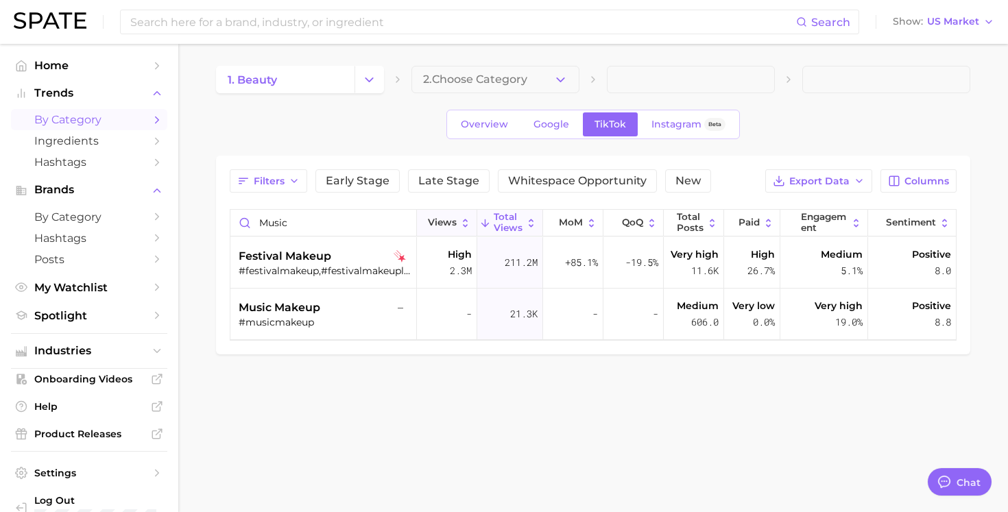
click at [440, 228] on span "Views" at bounding box center [442, 222] width 29 height 11
click at [508, 222] on span "Total Views" at bounding box center [508, 222] width 29 height 21
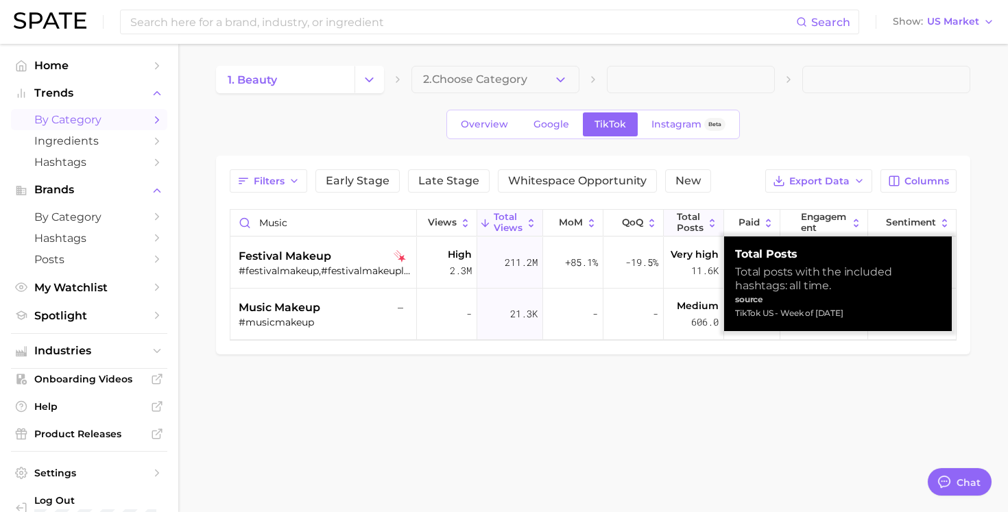
click at [690, 228] on span "Total Posts" at bounding box center [690, 222] width 27 height 21
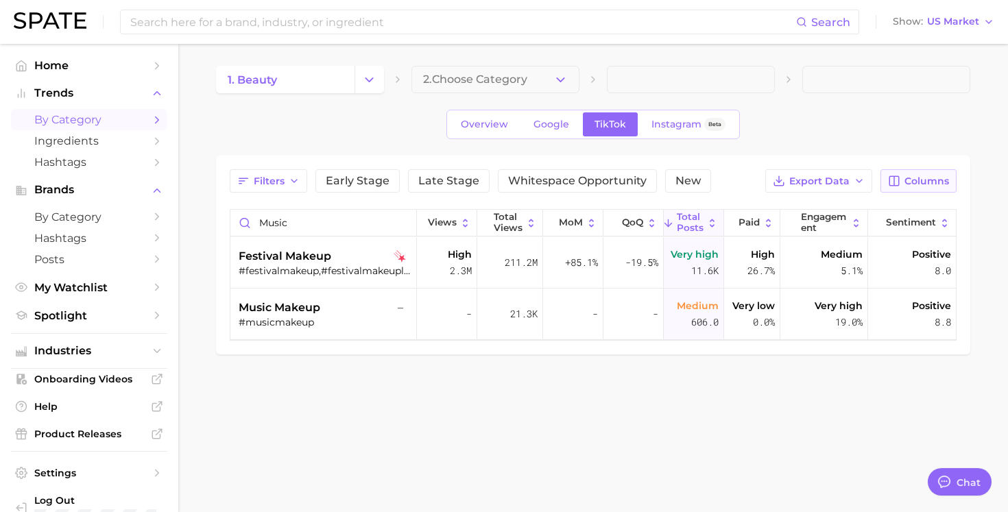
click at [928, 185] on span "Columns" at bounding box center [927, 182] width 45 height 12
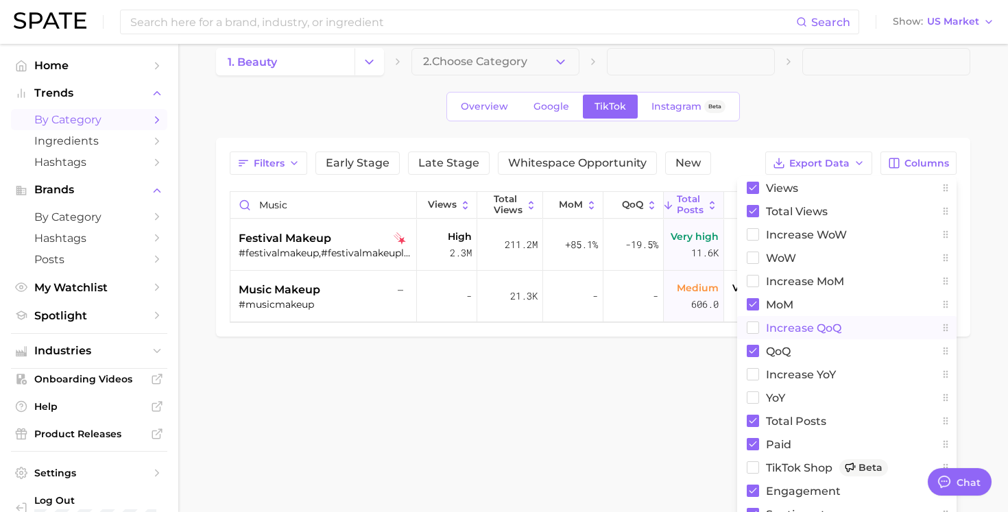
scroll to position [32, 0]
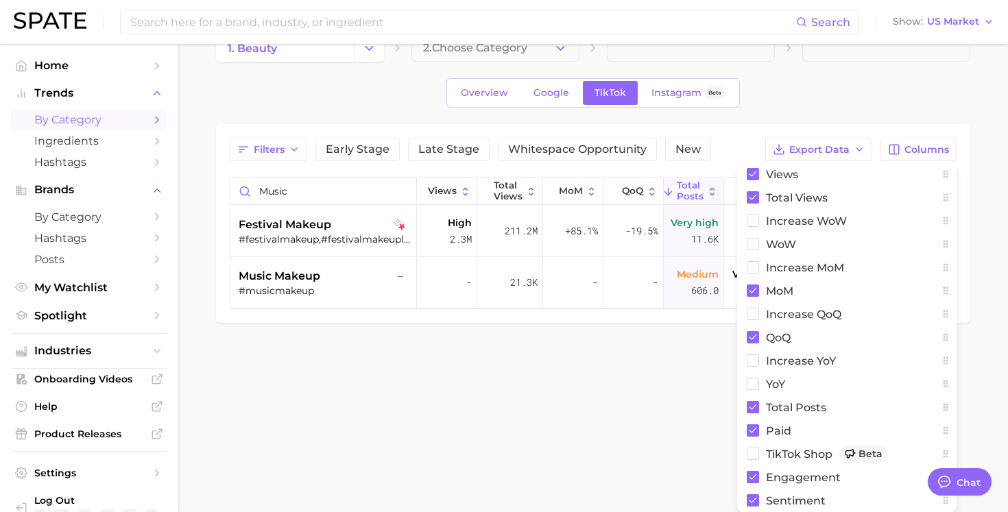
click at [689, 420] on body "Search Show US Market Home Trends by Category Ingredients Hashtags Brands by Ca…" at bounding box center [504, 224] width 1008 height 512
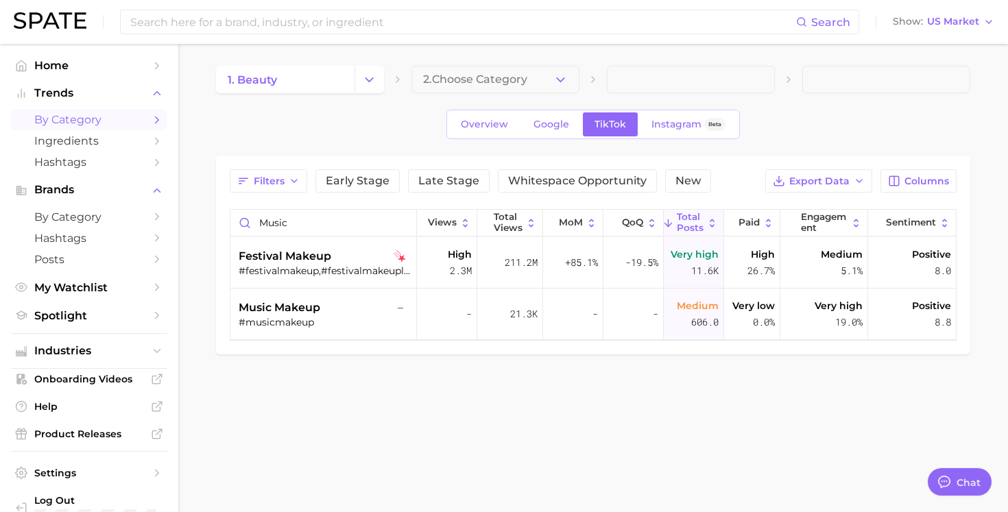
click at [692, 228] on span "Total Posts" at bounding box center [690, 222] width 27 height 21
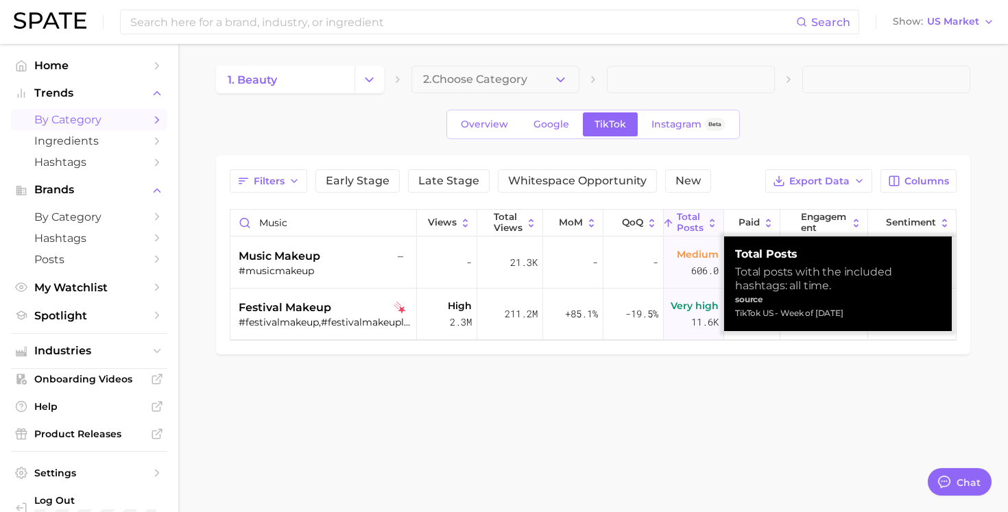
click at [692, 228] on span "Total Posts" at bounding box center [690, 222] width 27 height 21
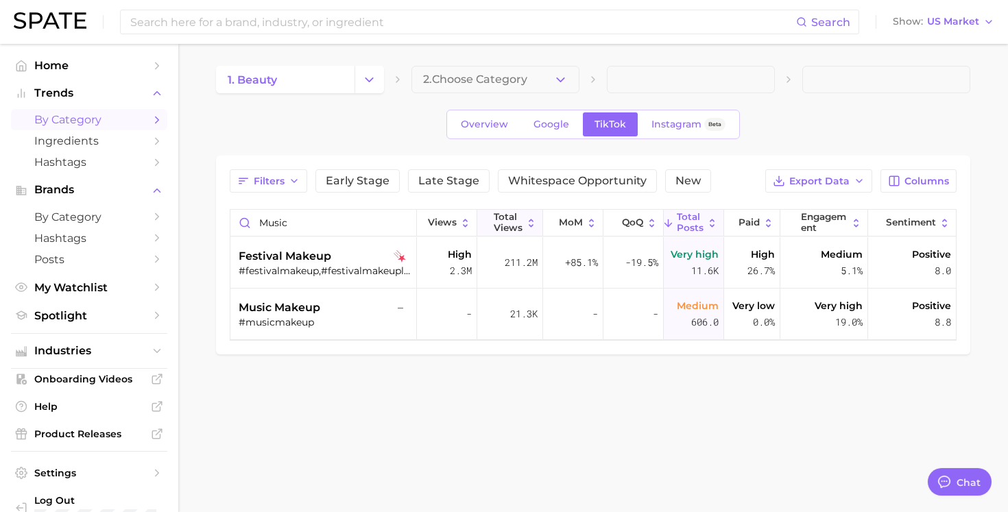
click at [508, 229] on span "Total Views" at bounding box center [508, 222] width 29 height 21
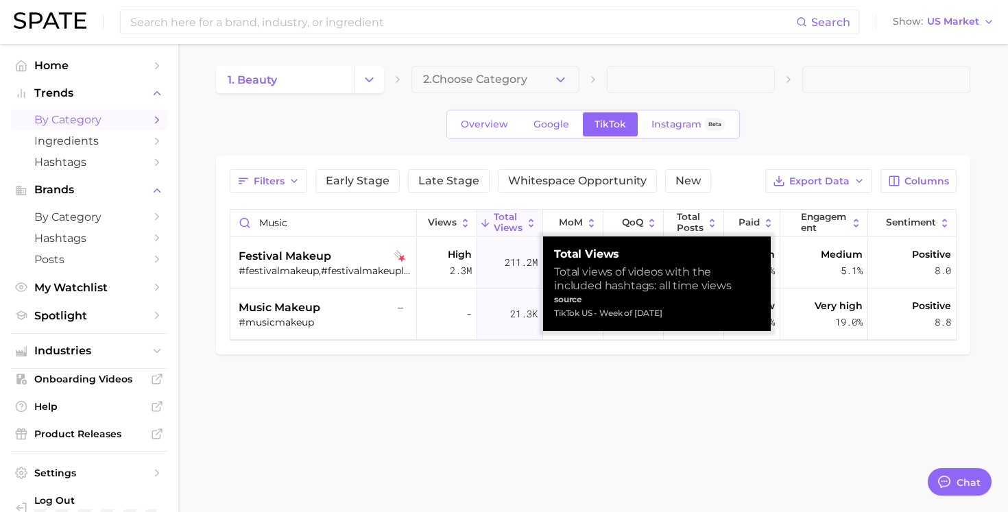
click at [510, 226] on span "Total Views" at bounding box center [508, 222] width 29 height 21
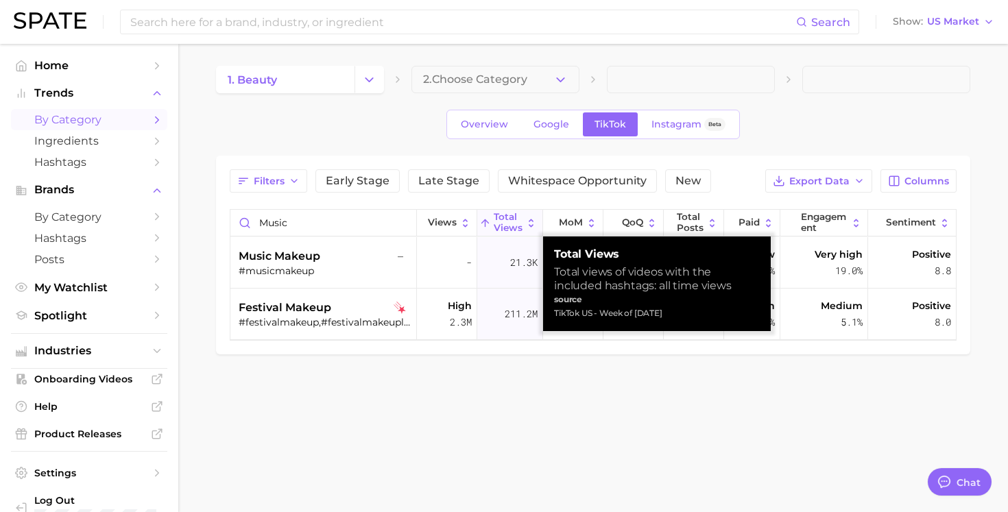
click at [510, 226] on span "Total Views" at bounding box center [508, 222] width 29 height 21
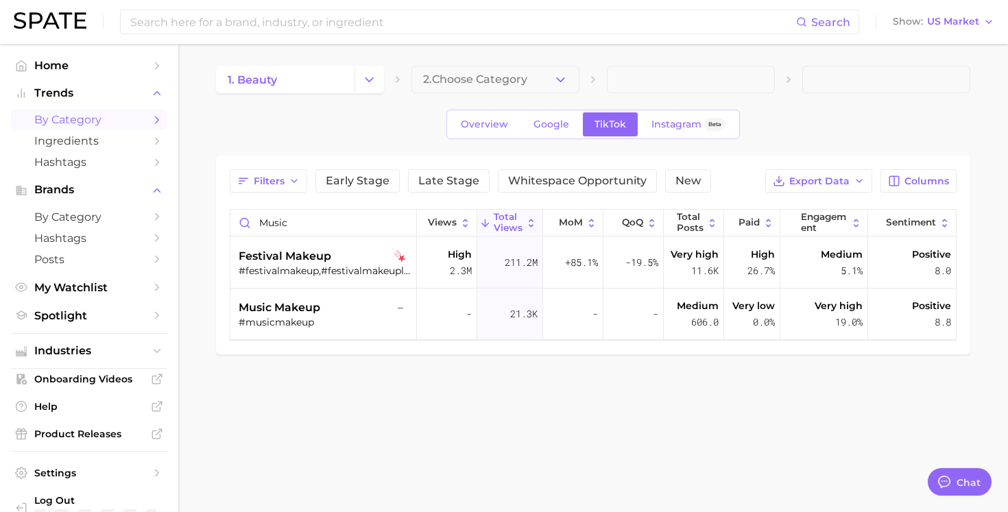
click at [689, 405] on main "1. beauty 2. Choose Category Overview Google TikTok Instagram Beta Filters Earl…" at bounding box center [593, 233] width 830 height 379
click at [762, 266] on span "26.7%" at bounding box center [761, 271] width 27 height 16
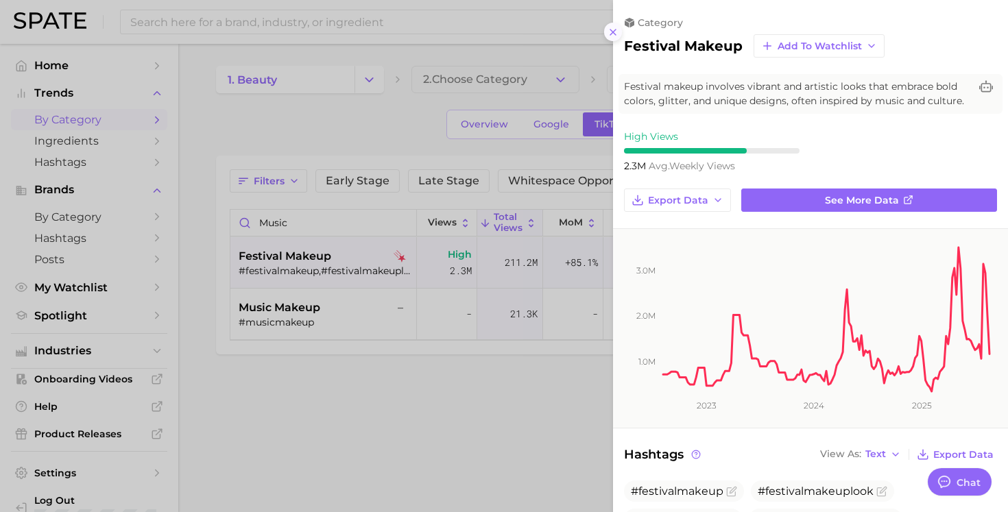
click at [610, 30] on icon at bounding box center [613, 32] width 11 height 11
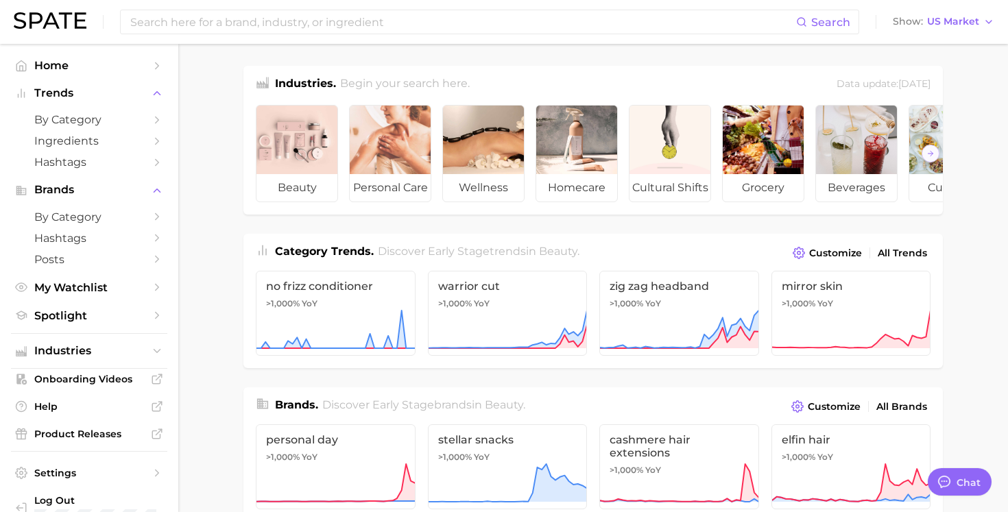
click at [893, 83] on div "Data update: July 27th, 2025" at bounding box center [884, 84] width 94 height 19
click at [147, 123] on link "by Category" at bounding box center [89, 119] width 156 height 21
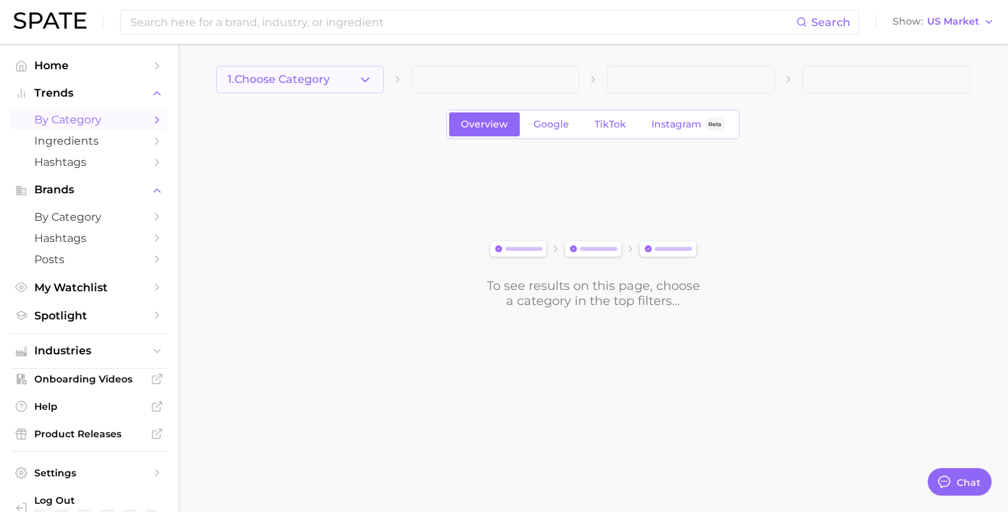
click at [339, 80] on button "1. Choose Category" at bounding box center [300, 79] width 168 height 27
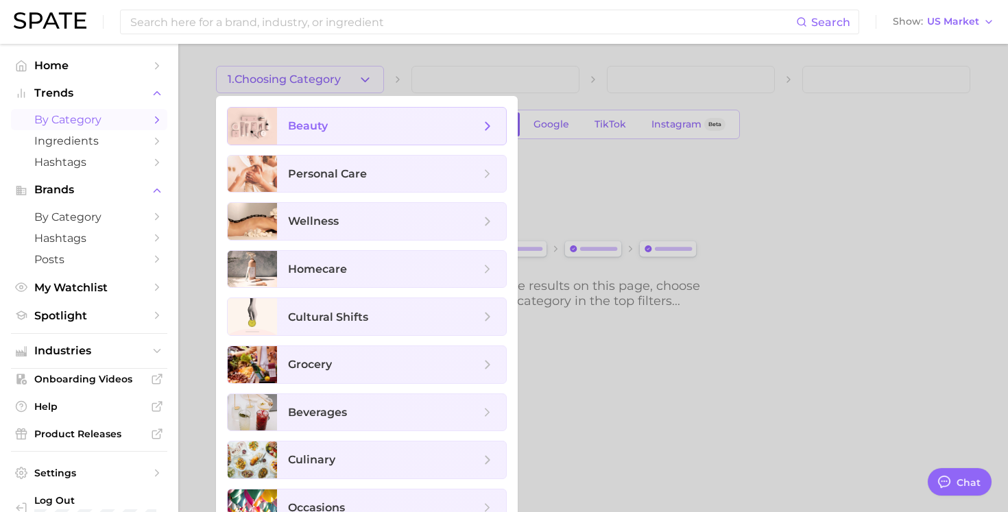
click at [331, 126] on span "beauty" at bounding box center [384, 126] width 192 height 15
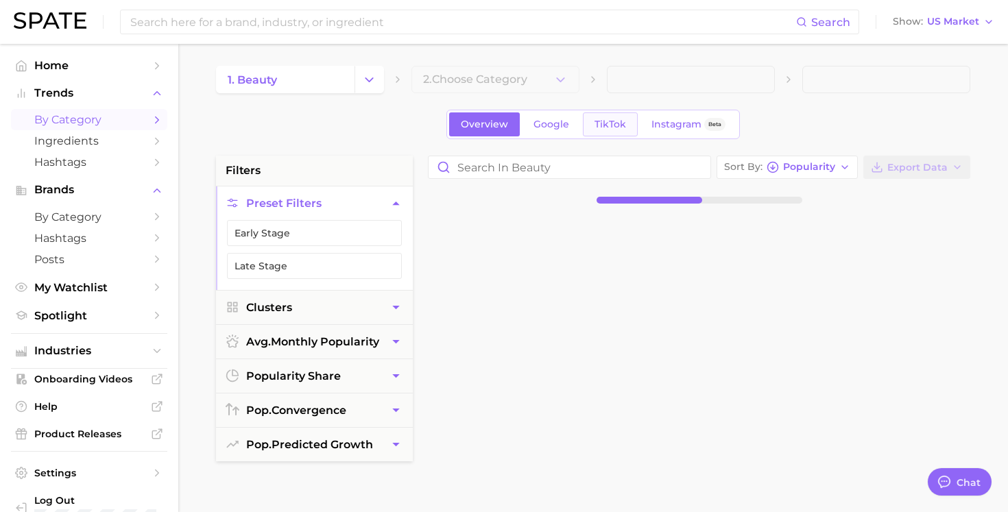
click at [614, 121] on span "TikTok" at bounding box center [611, 125] width 32 height 12
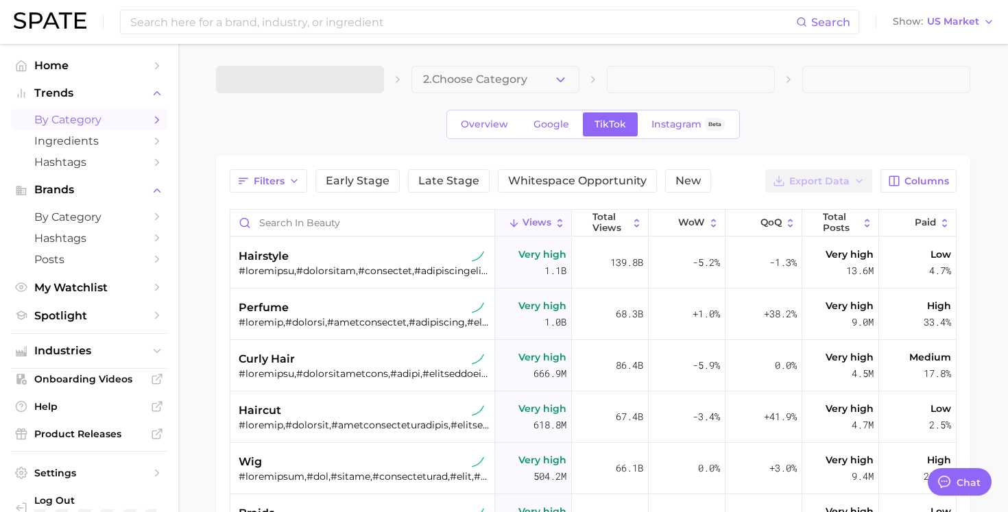
type textarea "x"
click at [62, 21] on img at bounding box center [50, 20] width 73 height 16
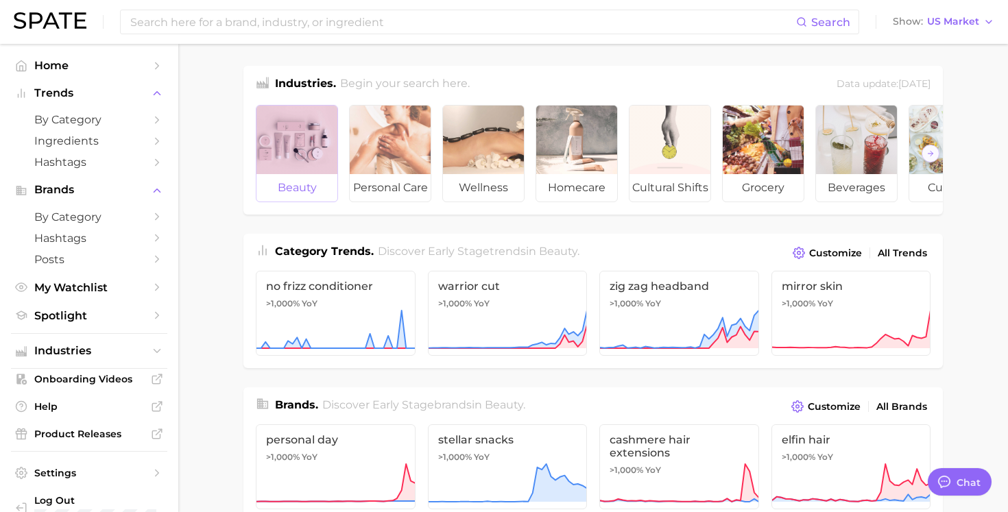
click at [291, 180] on span "beauty" at bounding box center [297, 187] width 81 height 27
